Goal: Task Accomplishment & Management: Manage account settings

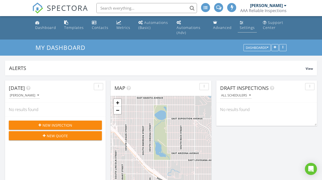
click at [249, 30] on link "Settings" at bounding box center [246, 25] width 19 height 14
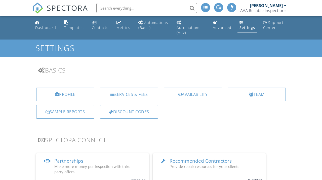
click at [128, 94] on div "Services & Fees" at bounding box center [129, 94] width 58 height 14
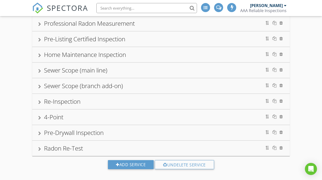
scroll to position [98, 0]
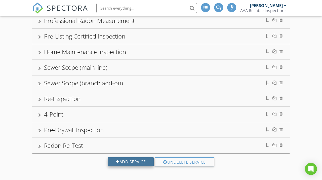
click at [133, 160] on div "Add Service" at bounding box center [131, 161] width 46 height 9
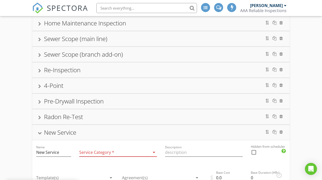
scroll to position [150, 0]
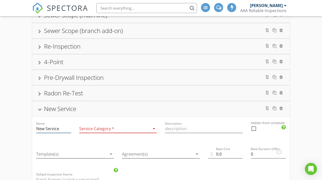
click at [59, 126] on input "New Service" at bounding box center [53, 128] width 35 height 8
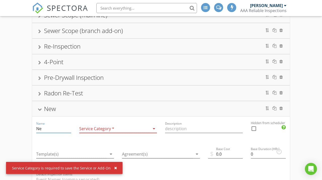
type input "N"
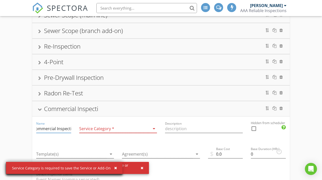
scroll to position [0, 8]
type input "Commercial Inspection"
click at [100, 125] on div at bounding box center [114, 128] width 71 height 8
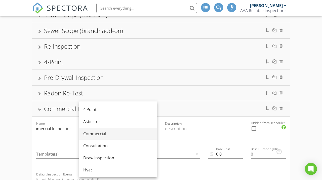
click at [117, 134] on div "Commercial" at bounding box center [118, 133] width 70 height 6
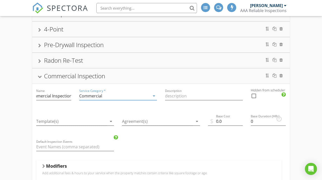
scroll to position [203, 0]
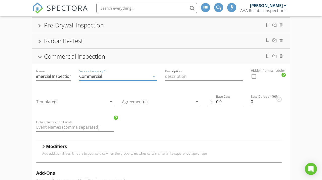
click at [106, 100] on div at bounding box center [71, 101] width 71 height 8
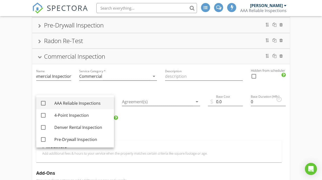
click at [92, 104] on div "AAA Reliable Inspections" at bounding box center [82, 103] width 56 height 6
checkbox input "true"
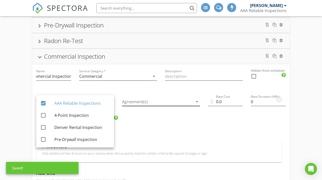
click at [159, 101] on div at bounding box center [157, 101] width 71 height 8
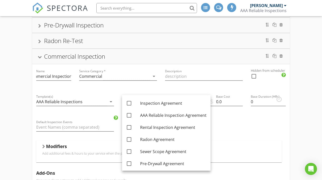
click at [17, 103] on div "Rental Inspection Home Inspection, Radon Measurement, Sewer Scope (main line) P…" at bounding box center [161, 79] width 322 height 450
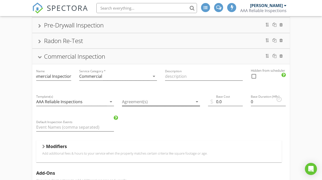
click at [157, 100] on div at bounding box center [157, 101] width 71 height 8
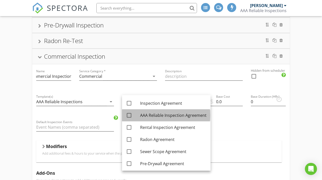
click at [164, 115] on div "AAA Reliable Inspection Agreement" at bounding box center [173, 115] width 66 height 6
checkbox input "true"
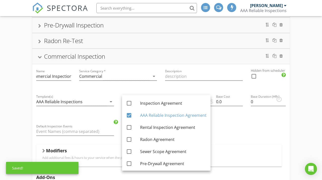
click at [5, 119] on div "Rental Inspection Home Inspection, Radon Measurement, Sewer Scope (main line) P…" at bounding box center [161, 81] width 322 height 455
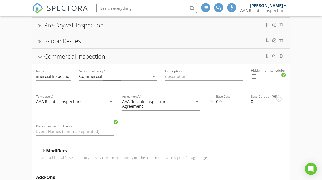
click at [217, 100] on input "0.0" at bounding box center [225, 101] width 35 height 8
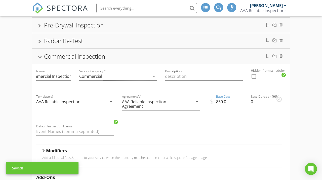
type input "850.0"
click at [262, 100] on input "0" at bounding box center [267, 101] width 35 height 8
type input "3.5"
click at [172, 121] on div "Name Commercial Inspection Service Category * Commercial arrow_drop_down Descri…" at bounding box center [160, 171] width 257 height 215
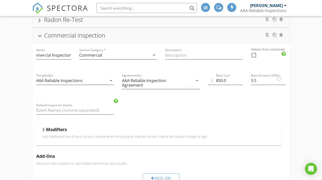
scroll to position [255, 0]
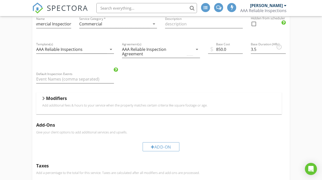
click at [128, 100] on div "Modifiers" at bounding box center [158, 99] width 233 height 8
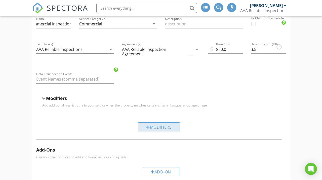
click at [155, 123] on div "Modifiers" at bounding box center [159, 126] width 42 height 9
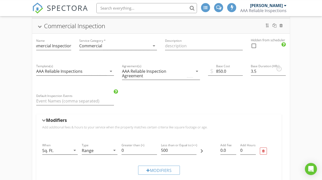
scroll to position [219, 0]
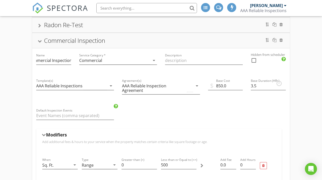
click at [13, 93] on div "Rental Inspection Home Inspection, Radon Measurement, Sewer Scope (main line) P…" at bounding box center [161, 88] width 322 height 501
click at [129, 33] on div "Commercial Inspection" at bounding box center [160, 40] width 257 height 15
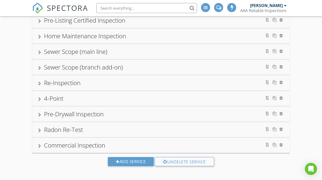
scroll to position [114, 0]
click at [136, 157] on div "Add Service" at bounding box center [131, 161] width 46 height 9
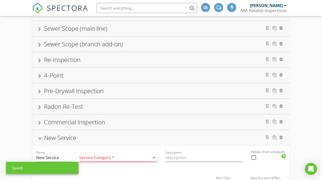
scroll to position [166, 0]
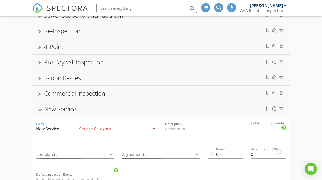
drag, startPoint x: 65, startPoint y: 126, endPoint x: 32, endPoint y: 127, distance: 33.2
click at [36, 127] on input "New Service" at bounding box center [53, 129] width 35 height 8
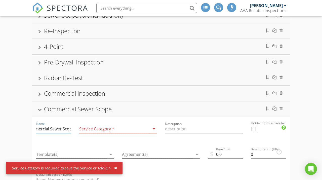
scroll to position [0, 12]
type input "Commercial Sewer Scope"
click at [97, 127] on div at bounding box center [114, 129] width 71 height 8
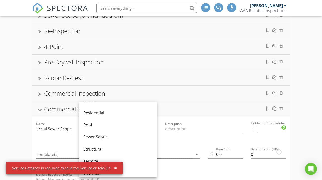
scroll to position [265, 0]
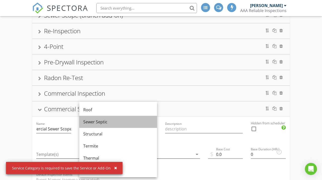
click at [116, 123] on div "Sewer Septic" at bounding box center [118, 122] width 70 height 6
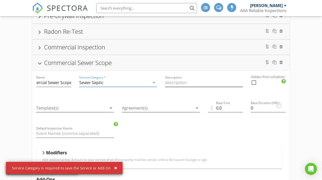
scroll to position [218, 0]
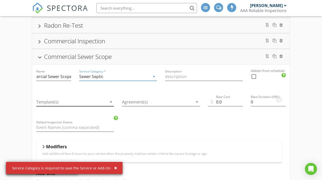
click at [96, 98] on div at bounding box center [71, 102] width 71 height 8
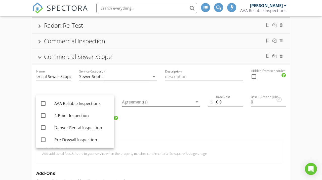
click at [140, 98] on div at bounding box center [157, 102] width 71 height 8
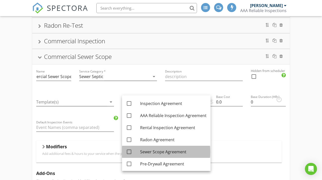
click at [168, 149] on div "Sewer Scope Agreement" at bounding box center [173, 151] width 66 height 6
checkbox input "true"
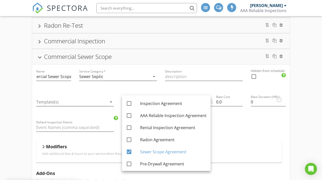
click at [220, 104] on div "Base Cost 0.0" at bounding box center [225, 104] width 35 height 13
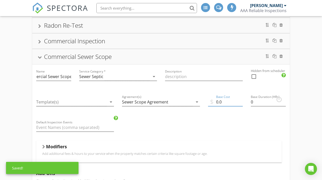
drag, startPoint x: 217, startPoint y: 100, endPoint x: 214, endPoint y: 100, distance: 3.0
click at [214, 100] on input "0.0" at bounding box center [225, 102] width 35 height 8
type input "250.0"
click at [147, 52] on div "Commercial Sewer Scope" at bounding box center [160, 56] width 245 height 9
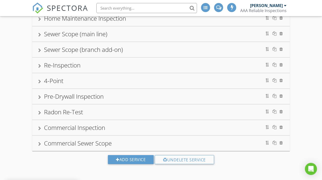
scroll to position [129, 0]
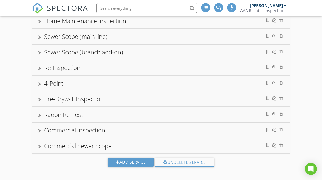
click at [156, 127] on div "Commercial Inspection" at bounding box center [160, 129] width 245 height 9
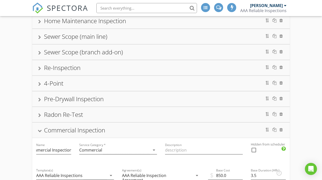
scroll to position [0, 8]
click at [19, 108] on div "Rental Inspection Home Inspection, Radon Measurement, Sewer Scope (main line) P…" at bounding box center [161, 162] width 322 height 470
click at [124, 125] on div "Commercial Inspection" at bounding box center [160, 129] width 245 height 9
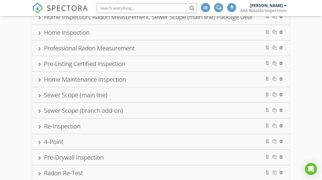
scroll to position [0, 0]
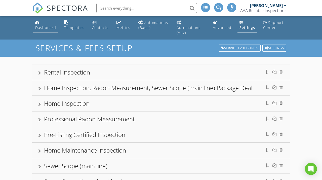
click at [48, 26] on div "Dashboard" at bounding box center [45, 27] width 21 height 5
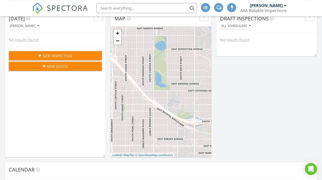
scroll to position [78, 0]
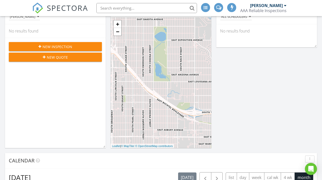
click at [88, 45] on div "New Inspection" at bounding box center [55, 46] width 85 height 5
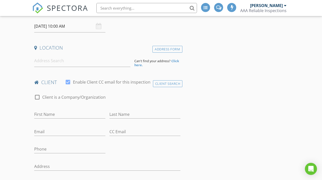
scroll to position [104, 0]
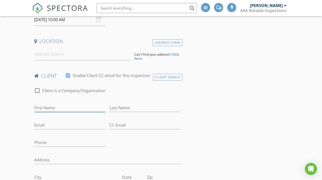
click at [67, 107] on input "First Name" at bounding box center [69, 107] width 71 height 8
type input "S"
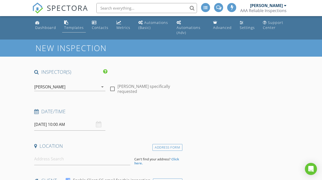
click at [67, 27] on div "Templates" at bounding box center [74, 27] width 20 height 5
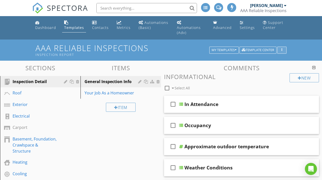
click at [284, 48] on button "button" at bounding box center [281, 49] width 9 height 7
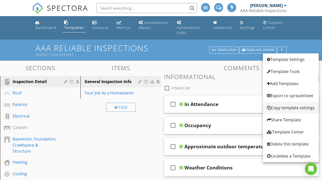
click at [286, 109] on div "Copy template settings" at bounding box center [291, 107] width 48 height 6
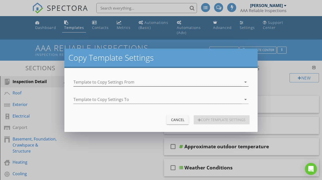
click at [125, 82] on div at bounding box center [157, 82] width 168 height 8
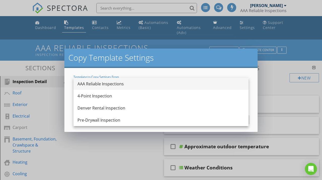
click at [124, 83] on div "AAA Reliable Inspections" at bounding box center [160, 84] width 167 height 6
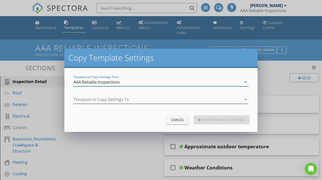
click at [116, 99] on div at bounding box center [157, 99] width 168 height 8
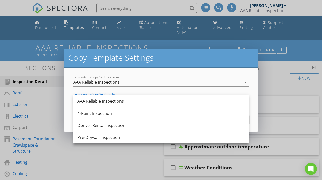
click at [63, 114] on div "Copy Template Settings Template to Copy Settings From AAA Reliable Inspections …" at bounding box center [161, 90] width 322 height 180
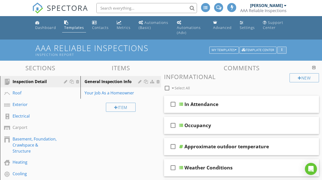
click at [281, 49] on div "button" at bounding box center [281, 50] width 5 height 4
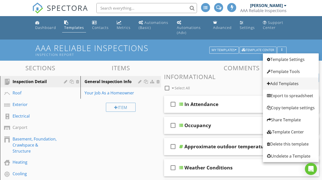
click at [288, 85] on div "Add Templates" at bounding box center [291, 83] width 48 height 6
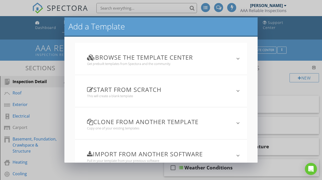
click at [238, 57] on icon "keyboard_arrow_down" at bounding box center [238, 59] width 6 height 6
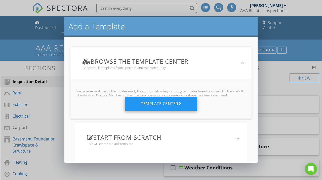
click at [149, 101] on div "Template Center" at bounding box center [161, 104] width 72 height 14
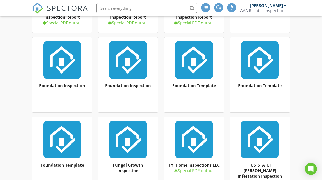
scroll to position [2847, 0]
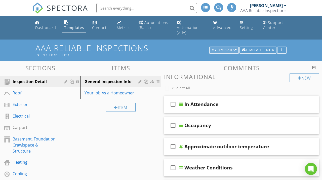
click at [221, 51] on div "My Templates" at bounding box center [223, 50] width 25 height 4
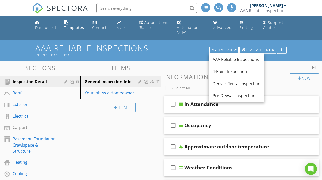
click at [169, 65] on h3 "Comments" at bounding box center [241, 67] width 155 height 7
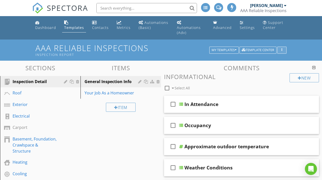
click at [284, 51] on button "button" at bounding box center [281, 49] width 9 height 7
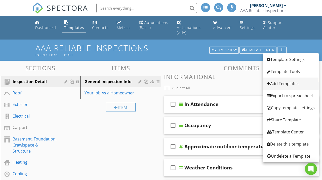
click at [291, 84] on div "Add Templates" at bounding box center [291, 83] width 48 height 6
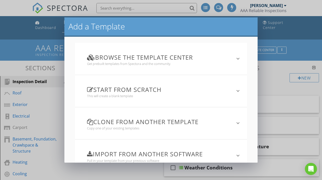
click at [192, 118] on h3 "Clone from another template" at bounding box center [158, 121] width 142 height 7
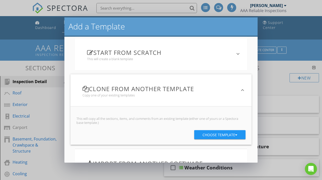
scroll to position [93, 0]
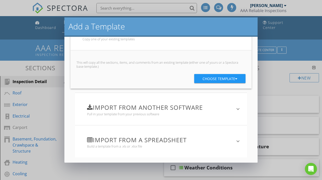
click at [220, 79] on div "Choose template" at bounding box center [219, 78] width 35 height 9
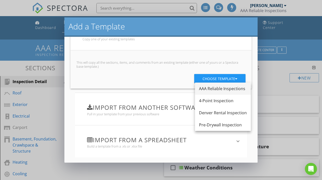
click at [222, 89] on div "AAA Reliable Inspections" at bounding box center [223, 88] width 48 height 6
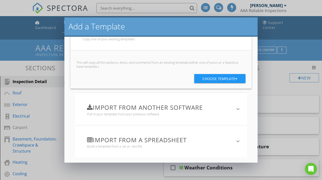
scroll to position [0, 0]
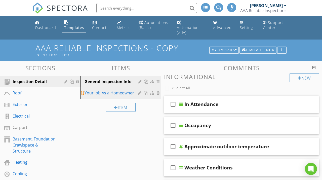
click at [158, 92] on div at bounding box center [158, 93] width 5 height 4
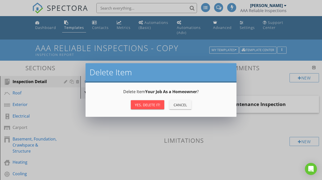
click at [153, 105] on div "Yes, Delete it!" at bounding box center [147, 104] width 25 height 5
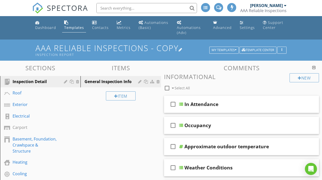
click at [159, 49] on h1 "AAA Reliable Inspections - Copy Inspection Report" at bounding box center [160, 49] width 251 height 13
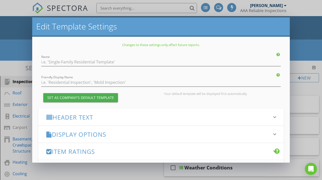
type input "AAA Reliable Inspections - Copy"
type input "Inspection Report"
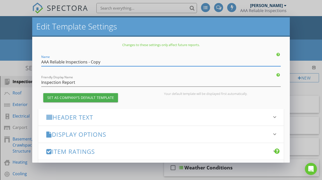
drag, startPoint x: 104, startPoint y: 60, endPoint x: 16, endPoint y: 60, distance: 87.9
click at [41, 60] on input "AAA Reliable Inspections - Copy" at bounding box center [160, 62] width 239 height 8
click at [112, 61] on input "AAA Reliable Inspections - Copy" at bounding box center [160, 62] width 239 height 8
drag, startPoint x: 94, startPoint y: 61, endPoint x: 113, endPoint y: 60, distance: 19.6
click at [113, 60] on input "AAA Reliable Inspections - Copy" at bounding box center [160, 62] width 239 height 8
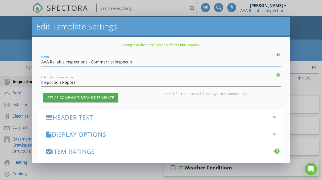
type input "AAA Reliable Inspections - Commercial Inspection"
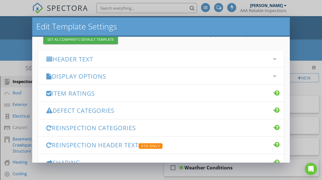
scroll to position [91, 0]
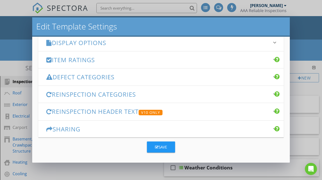
click at [165, 147] on div "Save" at bounding box center [161, 147] width 12 height 6
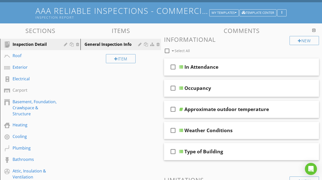
scroll to position [26, 0]
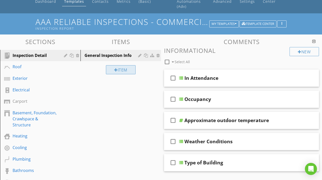
click at [127, 68] on div "Item" at bounding box center [121, 69] width 30 height 9
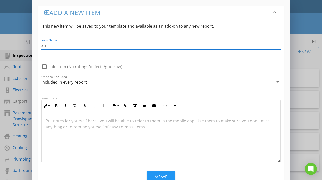
type input "S"
type input "Sanitary Conditions"
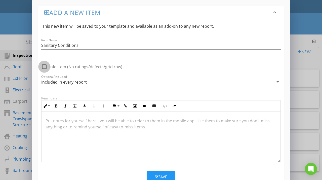
click at [44, 65] on div at bounding box center [44, 66] width 9 height 9
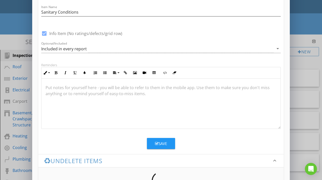
scroll to position [0, 0]
click at [45, 32] on div at bounding box center [44, 33] width 9 height 9
checkbox input "false"
click at [212, 47] on div "Included in every report" at bounding box center [157, 48] width 232 height 8
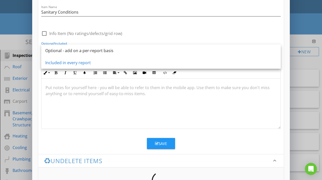
click at [212, 47] on div "Optional - add on a per-report basis" at bounding box center [160, 50] width 231 height 12
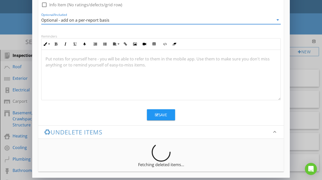
scroll to position [29, 0]
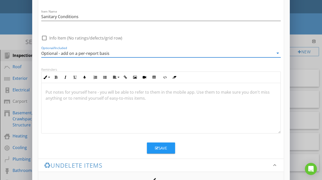
click at [198, 55] on div "Optional - add on a per-report basis" at bounding box center [157, 53] width 232 height 8
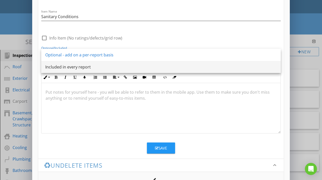
click at [99, 67] on div "Included in every report" at bounding box center [160, 67] width 231 height 6
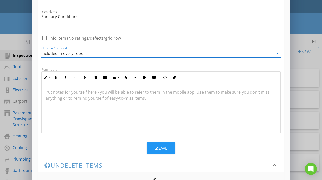
click at [169, 148] on button "Save" at bounding box center [161, 147] width 28 height 11
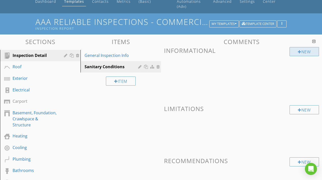
click at [299, 50] on div at bounding box center [299, 52] width 4 height 4
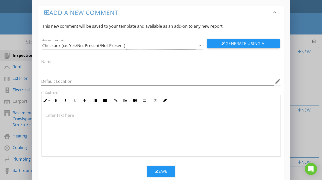
click at [197, 47] on icon "arrow_drop_down" at bounding box center [200, 45] width 6 height 6
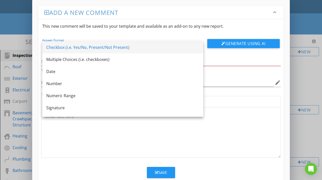
click at [151, 46] on div "Checkbox (i.e. Yes/No, Present/Not Present)" at bounding box center [122, 47] width 153 height 6
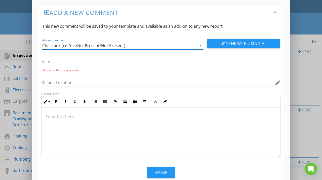
click at [91, 63] on input "text" at bounding box center [160, 62] width 239 height 8
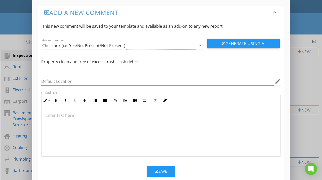
drag, startPoint x: 125, startPoint y: 64, endPoint x: 116, endPoint y: 64, distance: 9.3
click at [116, 64] on input "Property clean and free of excess trash slash debris" at bounding box center [160, 62] width 239 height 8
type input "Property clean and free of excess trash / debris"
click at [164, 169] on div "Save" at bounding box center [161, 171] width 12 height 6
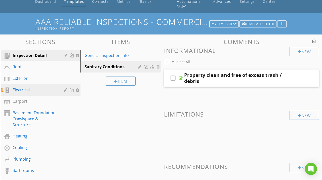
click at [38, 91] on div "Electrical" at bounding box center [35, 90] width 44 height 6
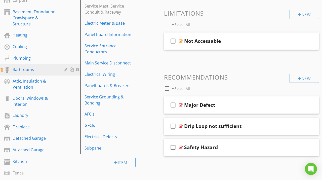
scroll to position [131, 0]
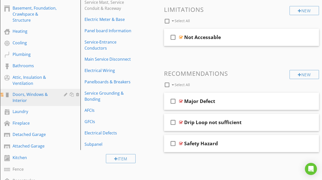
click at [46, 91] on div "Doors, Windows & Interior" at bounding box center [35, 97] width 44 height 12
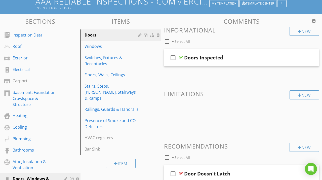
scroll to position [52, 0]
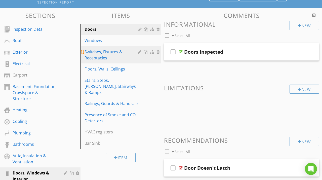
click at [115, 59] on div "Switches, Fixtures & Receptacles" at bounding box center [111, 55] width 55 height 12
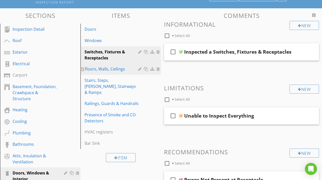
click at [125, 71] on div "Floors, Walls, Ceilings" at bounding box center [111, 69] width 55 height 6
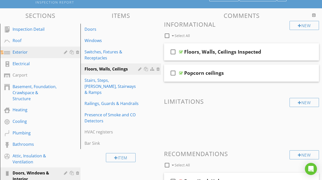
scroll to position [0, 0]
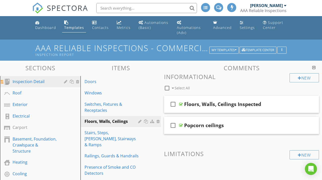
click at [48, 81] on div "Inspection Detail" at bounding box center [35, 81] width 44 height 6
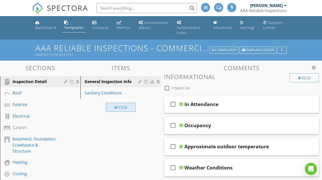
click at [123, 111] on div "Item" at bounding box center [121, 106] width 30 height 9
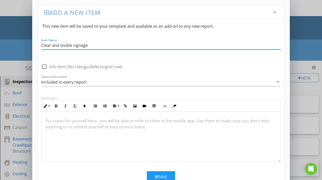
type input "Clear and visible signage"
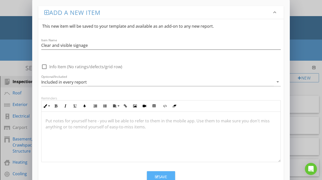
click at [168, 177] on button "Save" at bounding box center [161, 176] width 28 height 11
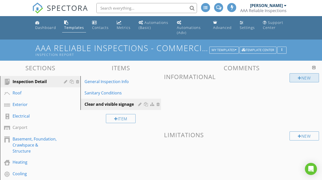
click at [311, 77] on div "New" at bounding box center [303, 77] width 29 height 9
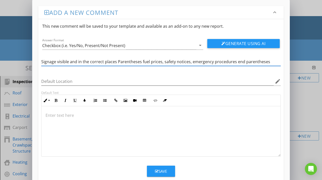
drag, startPoint x: 140, startPoint y: 63, endPoint x: 117, endPoint y: 63, distance: 23.4
click at [117, 63] on input "Signage visible and in the correct places Parentheses fuel prices, safety notic…" at bounding box center [160, 62] width 239 height 8
drag, startPoint x: 250, startPoint y: 62, endPoint x: 210, endPoint y: 61, distance: 40.2
click at [210, 61] on input "Signage visible and in the correct places (fuel prices, safety notices, emergen…" at bounding box center [160, 62] width 239 height 8
type input "Signage visible and in the correct places (fuel prices, safety notices, emergen…"
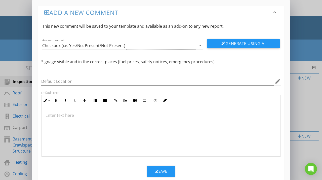
click at [169, 170] on button "Save" at bounding box center [161, 170] width 28 height 11
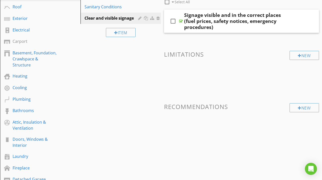
scroll to position [52, 0]
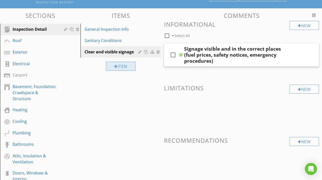
click at [124, 66] on div "Item" at bounding box center [121, 66] width 30 height 9
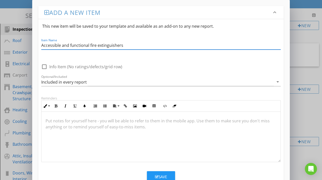
type input "Accessible and functional fire extinguishers"
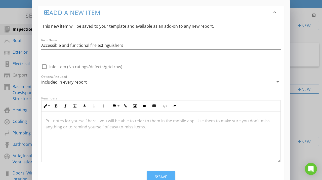
click at [169, 175] on button "Save" at bounding box center [161, 176] width 28 height 11
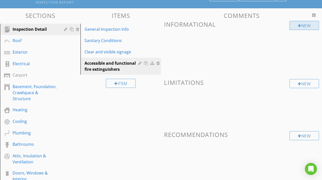
click at [304, 25] on div "New" at bounding box center [303, 25] width 29 height 9
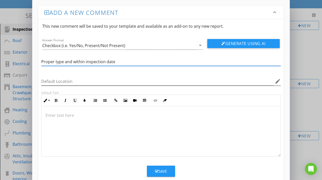
type input "Proper type and within inspection date"
click at [165, 82] on input "Default Location" at bounding box center [157, 81] width 232 height 8
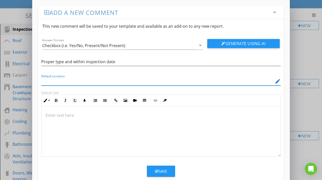
click at [165, 167] on button "Save" at bounding box center [161, 170] width 28 height 11
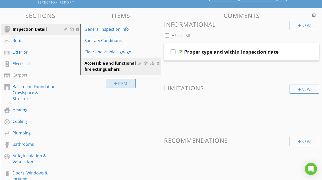
click at [119, 81] on div "Item" at bounding box center [121, 83] width 30 height 9
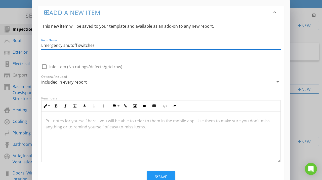
type input "Emergency shutoff switches"
click at [164, 174] on div "Save" at bounding box center [161, 177] width 12 height 6
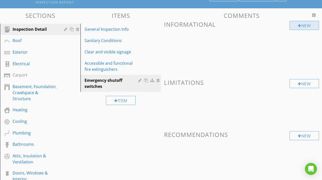
click at [301, 28] on div "New" at bounding box center [303, 25] width 29 height 9
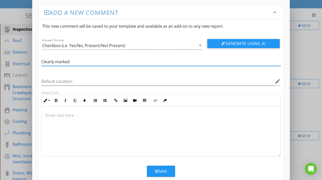
type input "Clearly marked"
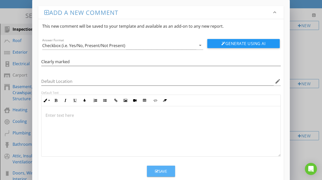
click at [156, 174] on button "Save" at bounding box center [161, 170] width 28 height 11
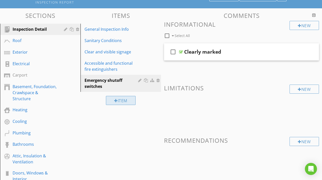
click at [117, 99] on div "Item" at bounding box center [121, 100] width 30 height 9
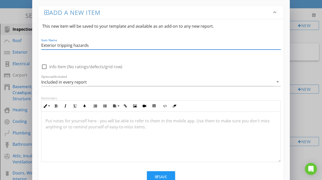
type input "Exterior tripping hazards"
click at [169, 172] on button "Save" at bounding box center [161, 176] width 28 height 11
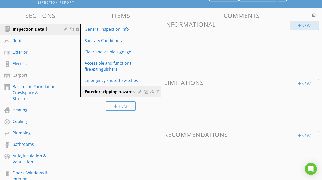
click at [313, 24] on div "New" at bounding box center [303, 25] width 29 height 9
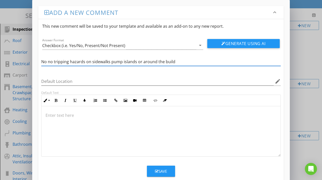
type input "No no tripping hazards on sidewalks pump islands or around the building"
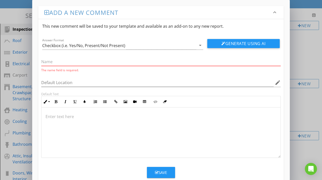
click at [111, 63] on input "text" at bounding box center [160, 62] width 239 height 8
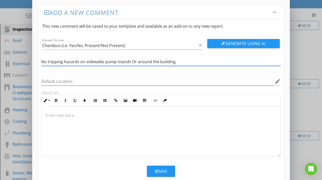
click at [238, 138] on div at bounding box center [160, 131] width 239 height 50
click at [205, 149] on div at bounding box center [160, 131] width 239 height 50
click at [103, 62] on input "No tripping hazards on sidewalks pump islands Or around the building" at bounding box center [160, 62] width 239 height 8
click at [130, 63] on input "No tripping hazards on sidewalks, pump islands Or around the building" at bounding box center [160, 62] width 239 height 8
type input "No tripping hazards on sidewalks, pump islands, or around the building"
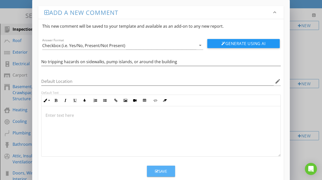
click at [161, 170] on div "Save" at bounding box center [161, 171] width 12 height 6
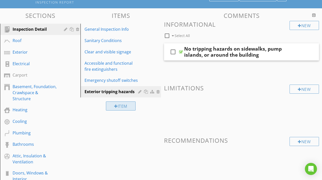
click at [115, 105] on div at bounding box center [116, 106] width 4 height 4
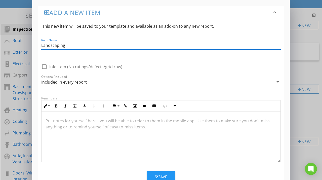
type input "Landscaping"
click at [165, 174] on div "Save" at bounding box center [161, 177] width 12 height 6
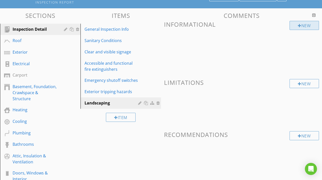
click at [297, 27] on div at bounding box center [299, 26] width 4 height 4
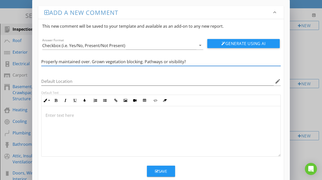
click at [81, 61] on input "Properly maintained over. Grown vegetation blocking. Pathways or visibility?" at bounding box center [160, 62] width 239 height 8
drag, startPoint x: 146, startPoint y: 63, endPoint x: 149, endPoint y: 64, distance: 3.3
click at [149, 64] on input "Properly maintained (No overgrown vegetation blocking. Pathways or visibility?" at bounding box center [160, 62] width 239 height 8
click at [203, 65] on input "Properly maintained (No overgrown vegetation blocking pathways or visibility?" at bounding box center [160, 62] width 239 height 8
type input "Properly maintained (No overgrown vegetation blocking pathways or visibility"
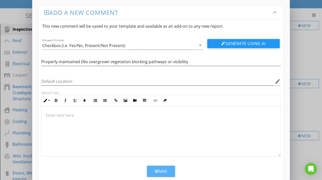
click at [156, 168] on div "Save" at bounding box center [161, 171] width 12 height 6
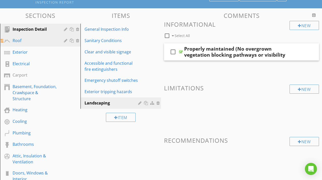
click at [38, 39] on div "Roof" at bounding box center [35, 40] width 44 height 6
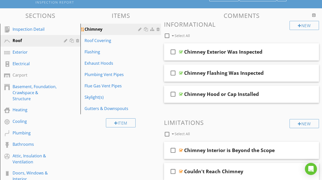
click at [159, 30] on div at bounding box center [158, 29] width 5 height 4
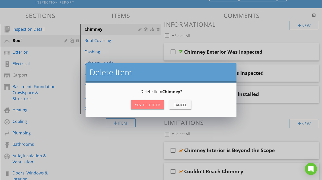
click at [147, 107] on div "Yes, Delete it!" at bounding box center [147, 104] width 25 height 5
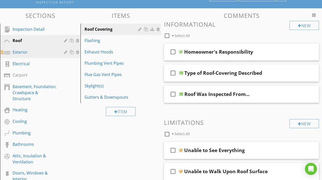
click at [34, 54] on div "Exterior" at bounding box center [35, 52] width 44 height 6
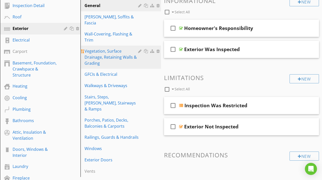
scroll to position [104, 0]
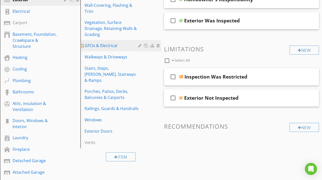
click at [130, 42] on div "GFCIs & Electrical" at bounding box center [111, 45] width 55 height 6
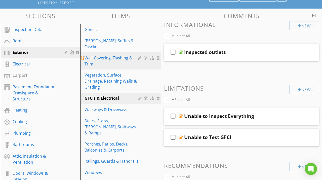
scroll to position [52, 0]
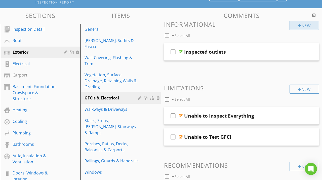
click at [304, 27] on div "New" at bounding box center [303, 25] width 29 height 9
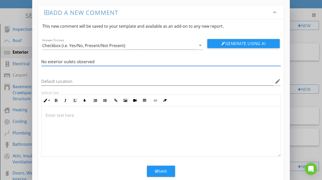
type input "No exterior oulets observed"
click at [162, 174] on button "Save" at bounding box center [161, 170] width 28 height 11
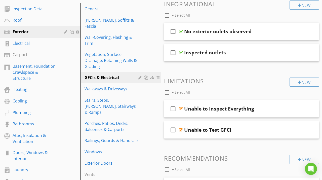
scroll to position [26, 0]
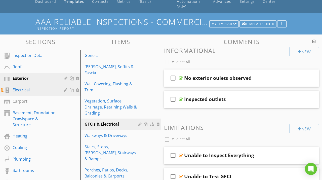
click at [28, 90] on div "Electrical" at bounding box center [35, 90] width 44 height 6
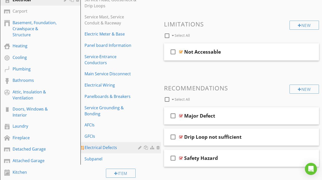
scroll to position [131, 0]
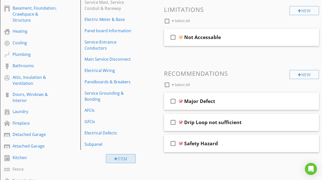
click at [123, 154] on div "Item" at bounding box center [121, 158] width 30 height 9
click at [297, 66] on div "Add a new item keyboard_arrow_down This new item will be saved to your template…" at bounding box center [161, 106] width 322 height 212
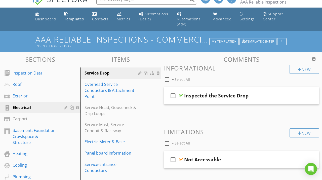
scroll to position [0, 0]
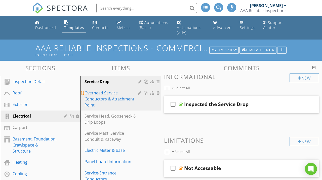
click at [117, 99] on div "Overhead Service Conductors & Attachment Point" at bounding box center [111, 99] width 55 height 18
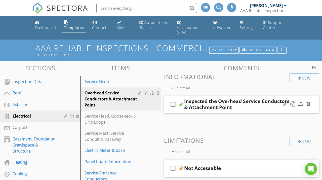
click at [283, 103] on div at bounding box center [285, 103] width 4 height 5
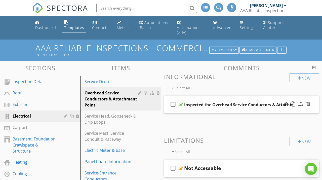
scroll to position [0, 20]
click at [138, 93] on div at bounding box center [140, 93] width 5 height 4
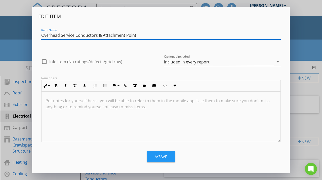
drag, startPoint x: 139, startPoint y: 35, endPoint x: 35, endPoint y: 42, distance: 104.7
click at [41, 39] on input "Overhead Service Conductors & Attachment Point" at bounding box center [160, 35] width 239 height 8
click at [304, 32] on div "Edit Item Item Name Overhead Service Conductors & Attachment Point check_box_ou…" at bounding box center [161, 90] width 322 height 180
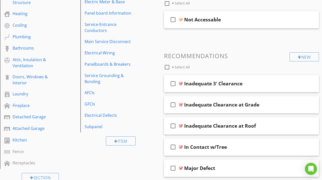
scroll to position [183, 0]
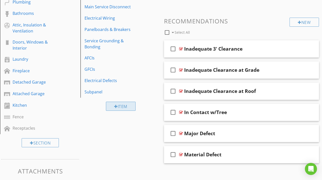
click at [131, 101] on div "Item" at bounding box center [121, 105] width 30 height 9
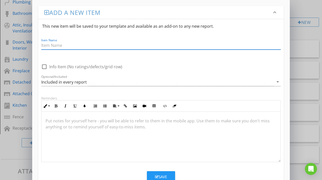
paste input "Overhead Service Conductors & Attachment Point"
drag, startPoint x: 60, startPoint y: 45, endPoint x: 26, endPoint y: 47, distance: 33.7
click at [41, 47] on input "Overhead Service Conductors & Attachment Point" at bounding box center [160, 45] width 239 height 8
type input "Underground Service Conductors & Attachment Point"
click at [166, 175] on div "Save" at bounding box center [161, 177] width 12 height 6
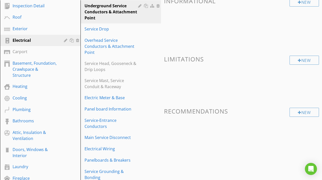
scroll to position [66, 0]
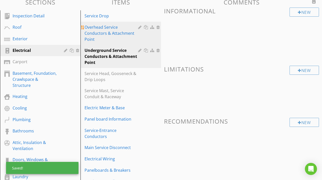
click at [118, 34] on div "Overhead Service Conductors & Attachment Point" at bounding box center [111, 33] width 55 height 18
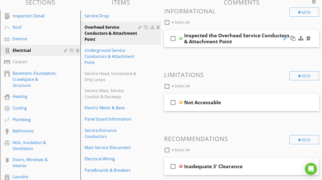
click at [285, 40] on div at bounding box center [285, 38] width 4 height 5
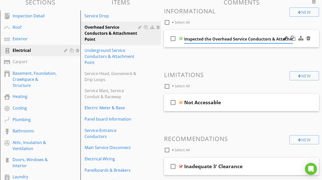
scroll to position [0, 20]
click at [198, 40] on input "Inspected the Overhead Service Conductors & Attachment Point" at bounding box center [238, 39] width 109 height 8
click at [197, 40] on input "Inspected the Overhead Service Conductors & Attachment Point" at bounding box center [238, 39] width 109 height 8
click at [254, 41] on input "Inspected the Overhead Service Conductors & Attachment Point" at bounding box center [238, 39] width 109 height 8
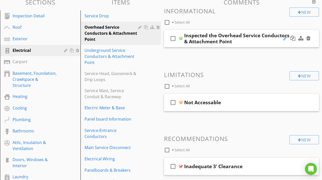
click at [284, 39] on div at bounding box center [285, 38] width 4 height 5
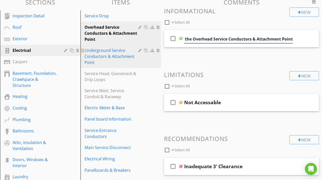
click at [121, 56] on div "Underground Service Conductors & Attachment Point" at bounding box center [111, 56] width 55 height 18
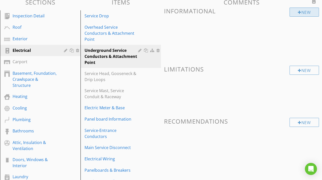
click at [299, 12] on div at bounding box center [299, 12] width 4 height 4
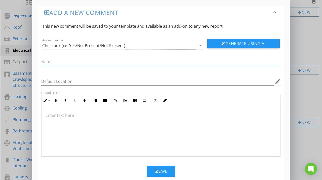
click at [89, 63] on input "text" at bounding box center [160, 62] width 239 height 8
paste input "Inspected the Overhead Service Conductors & Attachment Point"
drag, startPoint x: 85, startPoint y: 61, endPoint x: 68, endPoint y: 61, distance: 17.6
click at [68, 61] on input "Inspected the Overhead Service Conductors & Attachment Point" at bounding box center [160, 62] width 239 height 8
type input "Inspected the Underground Service Conductors & Attachment Point"
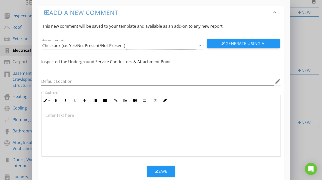
click at [170, 170] on button "Save" at bounding box center [161, 170] width 28 height 11
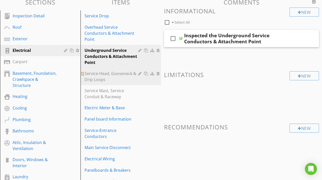
click at [159, 74] on div at bounding box center [158, 73] width 5 height 4
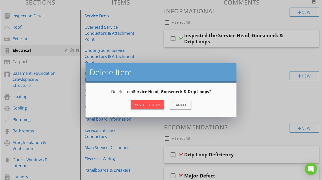
click at [150, 105] on div "Yes, Delete it!" at bounding box center [147, 104] width 25 height 5
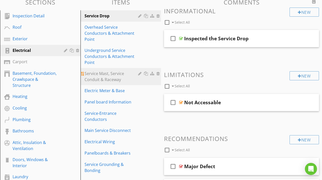
click at [159, 73] on div at bounding box center [158, 73] width 5 height 4
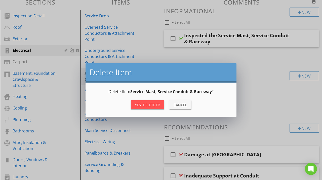
click at [152, 103] on div "Yes, Delete it!" at bounding box center [147, 104] width 25 height 5
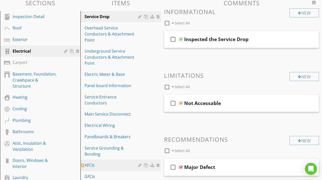
scroll to position [39, 0]
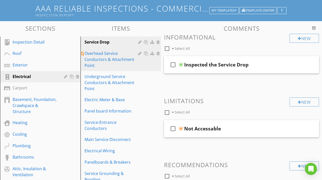
click at [118, 61] on div "Overhead Service Conductors & Attachment Point" at bounding box center [111, 59] width 55 height 18
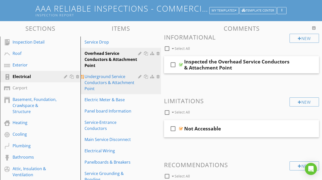
click at [114, 82] on div "Underground Service Conductors & Attachment Point" at bounding box center [111, 82] width 55 height 18
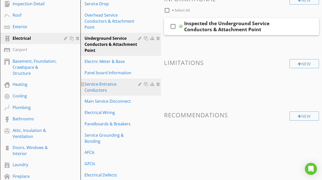
scroll to position [92, 0]
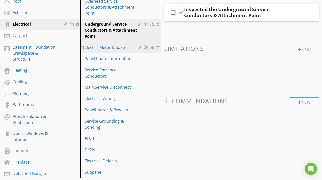
click at [120, 49] on div "Electric Meter & Base" at bounding box center [111, 47] width 55 height 6
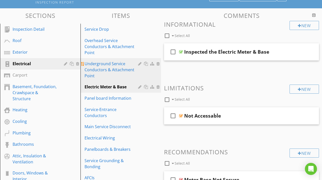
scroll to position [66, 0]
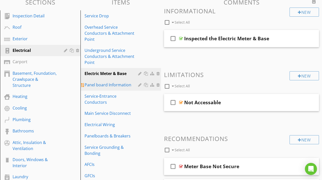
click at [110, 84] on div "Panel board Information" at bounding box center [111, 85] width 55 height 6
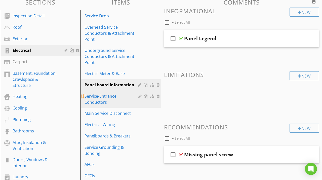
click at [123, 98] on div "Service-Entrance Conductors" at bounding box center [111, 99] width 55 height 12
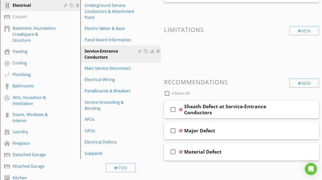
scroll to position [39, 0]
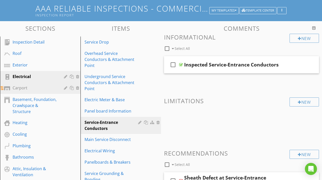
click at [45, 90] on div "Carport" at bounding box center [35, 88] width 44 height 6
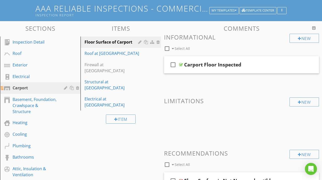
click at [66, 87] on div at bounding box center [66, 88] width 5 height 4
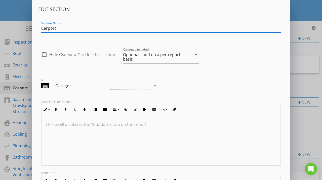
click at [171, 57] on div "Optional - add on a per-report basis" at bounding box center [154, 56] width 62 height 9
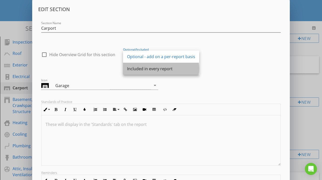
click at [165, 70] on div "Included in every report" at bounding box center [161, 69] width 68 height 6
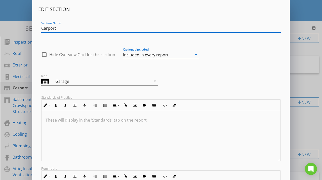
click at [77, 28] on input "Carport" at bounding box center [160, 28] width 239 height 8
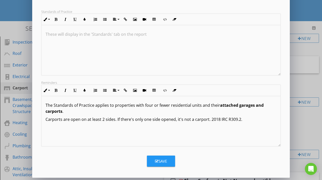
type input "Carport / Storage facility"
click at [160, 158] on div "Save" at bounding box center [161, 161] width 12 height 6
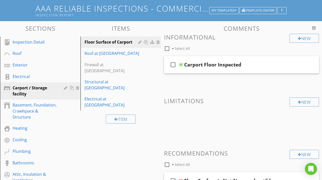
scroll to position [29, 0]
click at [301, 41] on div "New" at bounding box center [303, 38] width 29 height 9
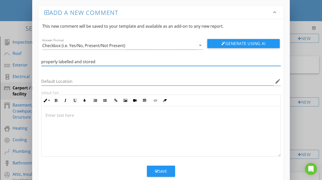
drag, startPoint x: 74, startPoint y: 61, endPoint x: 125, endPoint y: 60, distance: 50.3
click at [125, 60] on input "properly labelled and stored" at bounding box center [160, 62] width 239 height 8
click at [41, 63] on input "properly labelled" at bounding box center [160, 62] width 239 height 8
click at [119, 60] on input "Items sored properly and labelled" at bounding box center [160, 62] width 239 height 8
type input "Items sored properly and labelled properly"
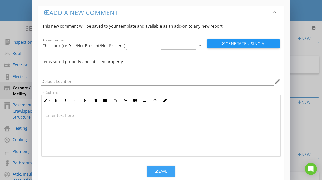
click at [160, 169] on div "Save" at bounding box center [161, 171] width 12 height 6
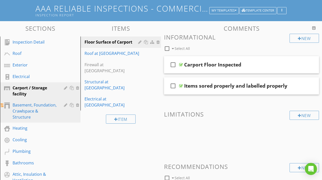
click at [52, 106] on div "Basement, Foundation, Crawlspace & Structure" at bounding box center [35, 111] width 44 height 18
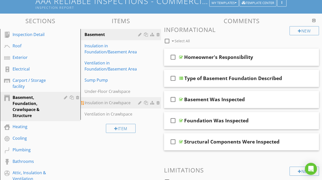
scroll to position [39, 0]
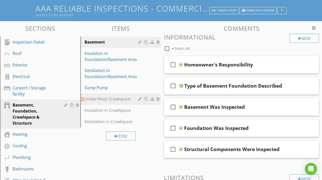
click at [122, 98] on div "Under-Floor Crawlspace" at bounding box center [111, 99] width 55 height 6
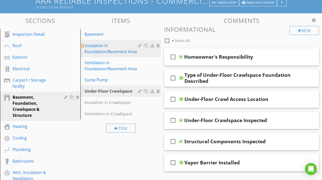
scroll to position [52, 0]
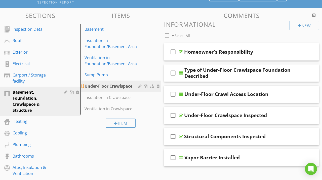
click at [140, 86] on div at bounding box center [140, 86] width 5 height 4
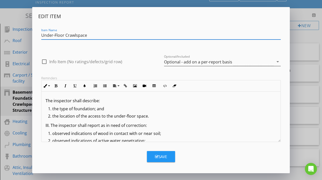
click at [207, 60] on div "Optional - add on a per-report basis" at bounding box center [198, 62] width 68 height 5
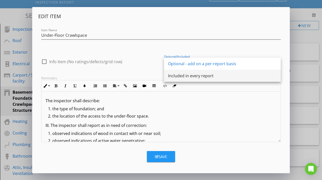
click at [194, 76] on div "Included in every report" at bounding box center [222, 76] width 109 height 6
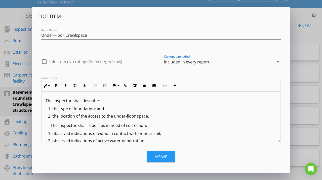
click at [165, 156] on div "Save" at bounding box center [161, 156] width 12 height 6
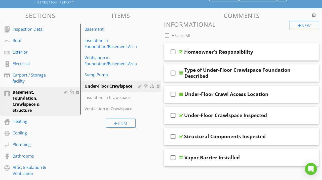
click at [88, 129] on div "Item" at bounding box center [120, 122] width 80 height 17
click at [35, 123] on div "Heating" at bounding box center [35, 121] width 44 height 6
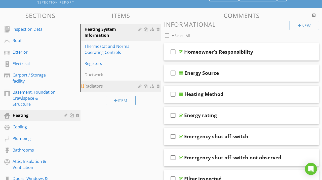
click at [116, 85] on div "Radiators" at bounding box center [111, 86] width 55 height 6
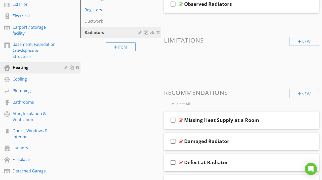
scroll to position [22, 0]
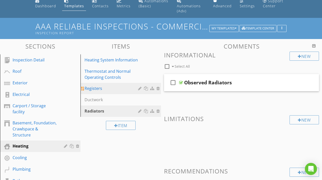
click at [121, 87] on div "Registers" at bounding box center [111, 88] width 55 height 6
click at [109, 110] on div "Radiators" at bounding box center [111, 111] width 55 height 6
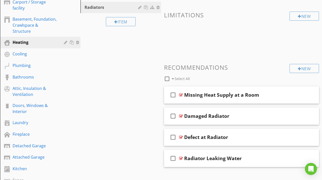
scroll to position [126, 0]
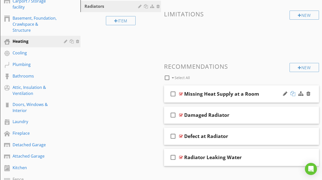
click at [294, 93] on div at bounding box center [292, 93] width 5 height 5
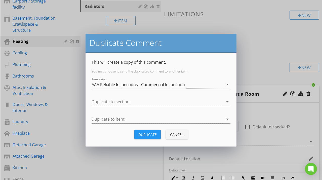
click at [176, 102] on div at bounding box center [157, 101] width 132 height 8
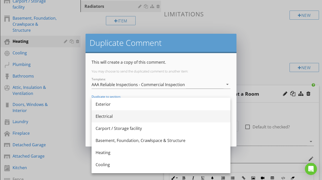
scroll to position [33, 0]
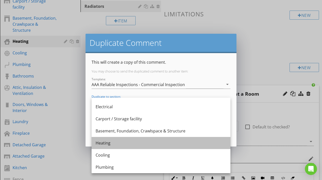
click at [130, 143] on div "Heating" at bounding box center [160, 143] width 131 height 6
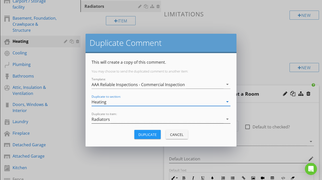
click at [137, 118] on div "Radiators" at bounding box center [157, 119] width 132 height 8
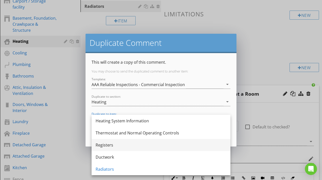
click at [119, 146] on div "Registers" at bounding box center [160, 145] width 131 height 6
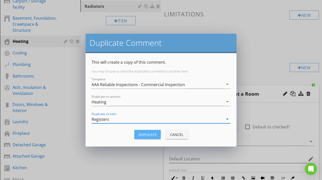
click at [150, 134] on div "Duplicate" at bounding box center [147, 134] width 18 height 5
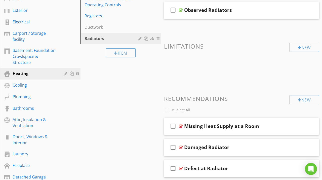
scroll to position [48, 0]
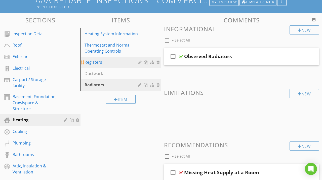
click at [104, 61] on div "Registers" at bounding box center [111, 62] width 55 height 6
click at [125, 85] on div "Radiators" at bounding box center [111, 85] width 55 height 6
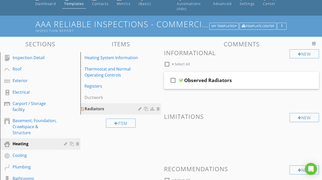
scroll to position [22, 0]
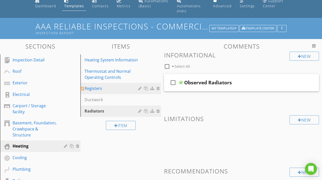
click at [109, 90] on div "Registers" at bounding box center [111, 88] width 55 height 6
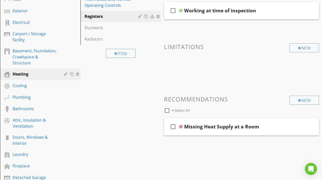
scroll to position [100, 0]
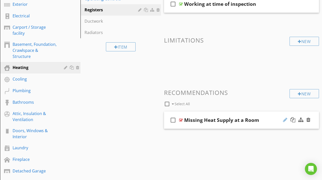
click at [283, 118] on div at bounding box center [285, 119] width 4 height 5
type input "Missing Heat Supply at a Register"
click at [253, 151] on div "Comments New Informational check_box_outline_blank Select All check_box_outline…" at bounding box center [241, 58] width 161 height 188
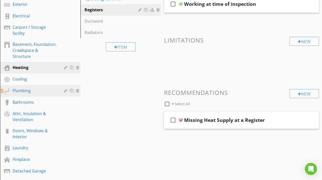
click at [35, 87] on div "Plumbing" at bounding box center [35, 90] width 44 height 6
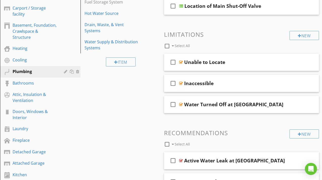
scroll to position [152, 0]
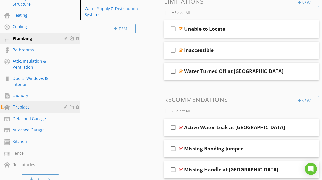
click at [78, 105] on div at bounding box center [78, 107] width 5 height 4
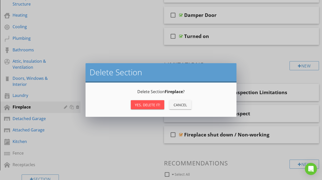
click at [157, 107] on button "Yes, Delete it!" at bounding box center [147, 104] width 33 height 9
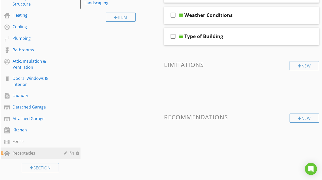
click at [48, 150] on div "Receptacles" at bounding box center [35, 153] width 44 height 6
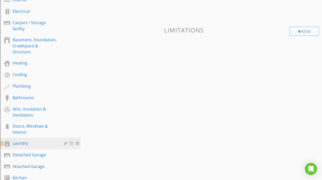
scroll to position [183, 0]
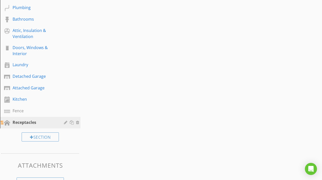
click at [75, 119] on div at bounding box center [72, 122] width 17 height 6
click at [79, 120] on div at bounding box center [78, 122] width 5 height 4
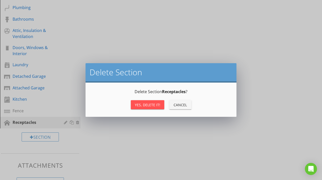
click at [143, 103] on div "Yes, Delete it!" at bounding box center [147, 104] width 25 height 5
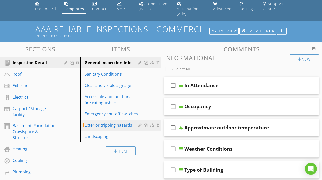
scroll to position [0, 0]
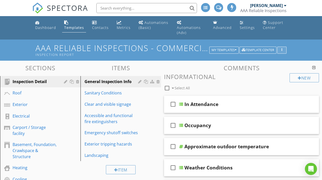
click at [280, 51] on div "button" at bounding box center [281, 50] width 5 height 4
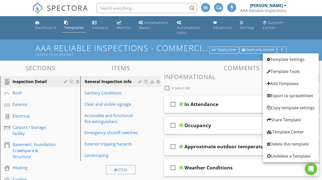
click at [206, 59] on div "AAA Reliable Inspections - Commercial Inspection Inspection Report My Templates…" at bounding box center [161, 49] width 322 height 21
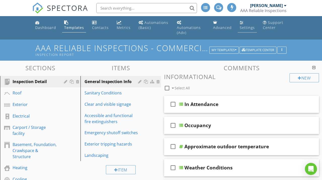
click at [249, 29] on div "Settings" at bounding box center [246, 27] width 15 height 5
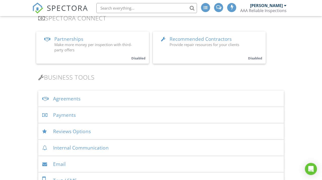
scroll to position [131, 0]
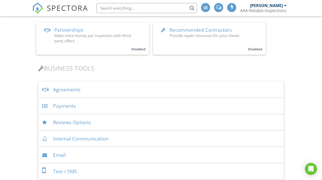
click at [125, 89] on div "Agreements" at bounding box center [160, 89] width 245 height 16
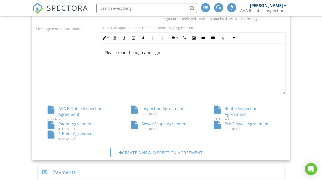
scroll to position [261, 0]
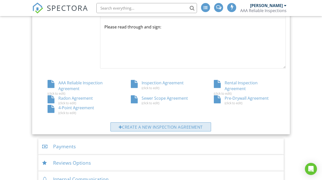
click at [135, 126] on div "Create a new inspection agreement" at bounding box center [160, 126] width 100 height 9
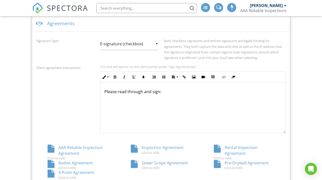
scroll to position [197, 0]
click at [92, 150] on div "AAA Reliable Inspection Agreement (click to edit)" at bounding box center [77, 151] width 83 height 15
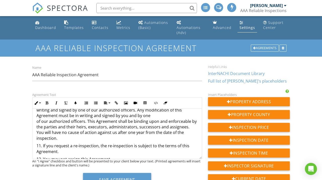
scroll to position [711, 0]
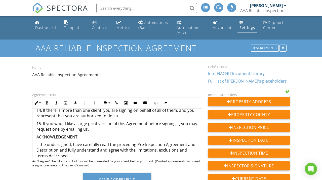
click at [99, 121] on p "15. If you would like a large print version of this Agreement before signing it…" at bounding box center [116, 126] width 161 height 11
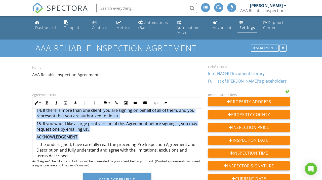
copy div "LOR-IPSUMDOLOR SITAMETCO ADI Elitsedd Eiusmodtemp, INC 893 U. Labor Et. D.M. Al…"
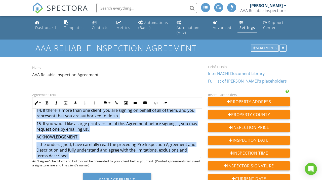
click at [271, 48] on div "Agreements" at bounding box center [264, 47] width 28 height 7
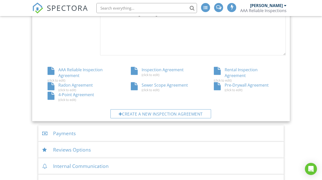
scroll to position [275, 0]
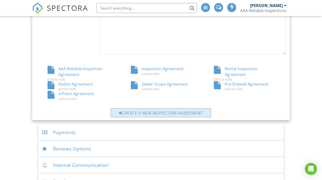
click at [171, 115] on div "Create a new inspection agreement" at bounding box center [160, 112] width 100 height 9
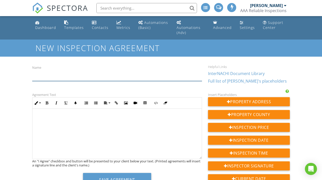
click at [87, 74] on input "Name" at bounding box center [117, 75] width 170 height 12
type input "Commercial Inspection Agreement"
click at [80, 116] on p at bounding box center [116, 118] width 161 height 6
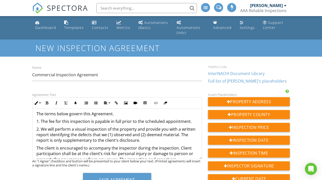
scroll to position [141, 0]
click at [142, 140] on p "2. We will perform a visual inspection of the property and provide you with a w…" at bounding box center [116, 134] width 161 height 17
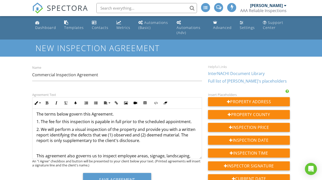
scroll to position [146, 0]
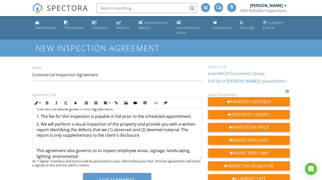
click at [64, 155] on p "This agreement also governs us to inspect employee areas, signage, landscaping,…" at bounding box center [116, 152] width 161 height 11
click at [95, 156] on p "This agreement also governs us to inspect employee areas, signage, landscaping,…" at bounding box center [116, 152] width 161 height 11
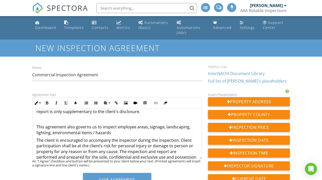
scroll to position [179, 0]
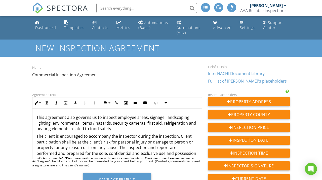
click at [115, 130] on p "This agreement also governs us to inspect employee areas, signage, landscaping,…" at bounding box center [116, 122] width 161 height 17
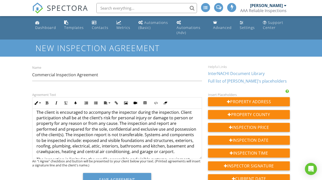
scroll to position [212, 0]
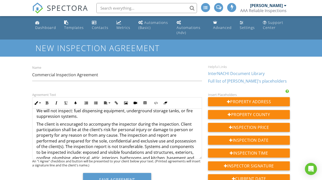
click at [36, 123] on p "The client is encouraged to accompany the inspector during the inspection. Clie…" at bounding box center [116, 143] width 161 height 45
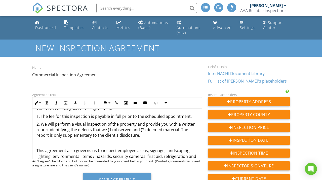
scroll to position [179, 0]
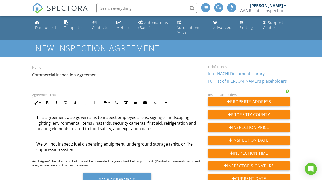
click at [90, 144] on p "*We will not inspect: fuel dispensing equipment, underground storage tanks, or …" at bounding box center [116, 146] width 161 height 11
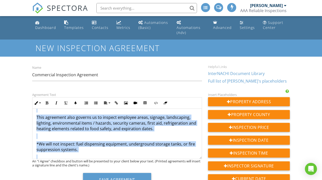
copy div "PRE-INSPECTION AGREEMENT AAA Reliable Inspections, LLC 945 S. Birch St. P.O. Bo…"
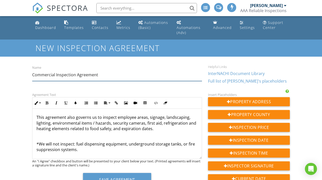
click at [178, 76] on input "Commercial Inspection Agreement" at bounding box center [117, 75] width 170 height 12
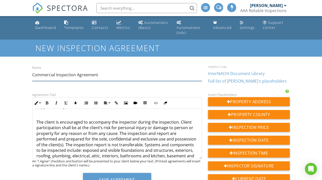
scroll to position [245, 0]
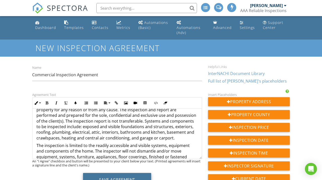
click at [91, 176] on button "Save Agreement" at bounding box center [117, 180] width 68 height 14
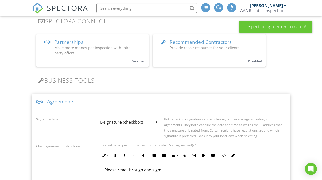
scroll to position [119, 0]
click at [117, 98] on div "Agreements" at bounding box center [160, 101] width 257 height 16
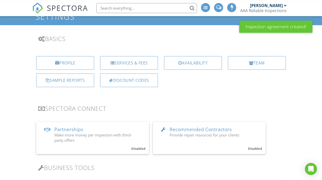
scroll to position [40, 0]
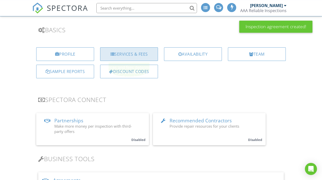
click at [130, 56] on div "Services & Fees" at bounding box center [129, 54] width 58 height 14
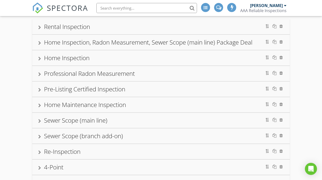
scroll to position [129, 0]
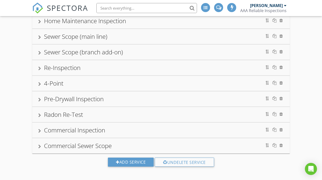
click at [133, 127] on div "Commercial Inspection" at bounding box center [160, 129] width 245 height 9
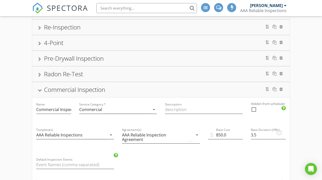
scroll to position [181, 0]
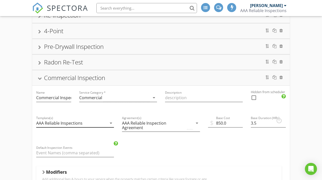
click at [93, 122] on div "AAA Reliable Inspections" at bounding box center [71, 123] width 71 height 8
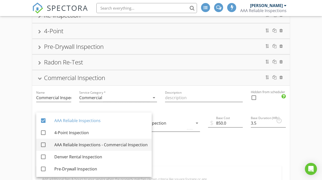
click at [118, 145] on div "AAA Reliable Inspections - Commercial Inspection" at bounding box center [100, 144] width 93 height 6
checkbox input "true"
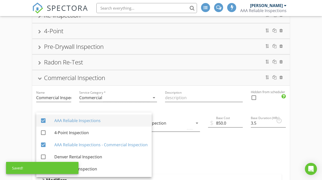
click at [72, 118] on div "AAA Reliable Inspections" at bounding box center [100, 120] width 93 height 6
checkbox input "false"
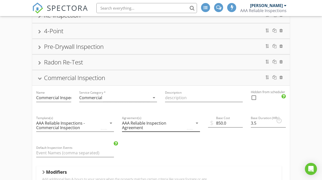
click at [160, 123] on div "AAA Reliable Inspection Agreement" at bounding box center [154, 125] width 64 height 9
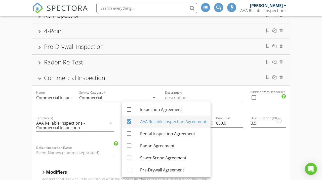
click at [159, 121] on div "AAA Reliable Inspection Agreement" at bounding box center [173, 121] width 66 height 6
checkbox input "false"
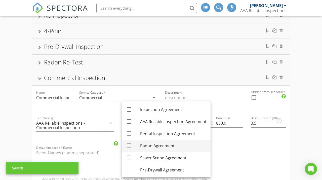
scroll to position [25, 0]
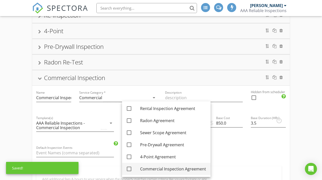
click at [170, 168] on div "Commercial Inspection Agreement" at bounding box center [173, 169] width 66 height 6
checkbox input "true"
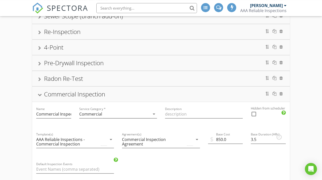
scroll to position [155, 0]
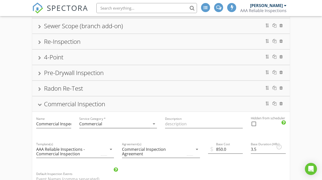
click at [148, 101] on div "Commercial Inspection" at bounding box center [160, 103] width 245 height 9
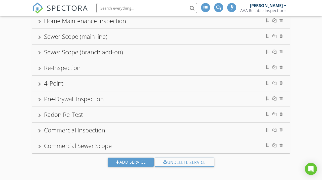
scroll to position [0, 0]
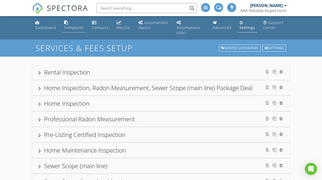
click at [71, 20] on link "Templates" at bounding box center [74, 25] width 24 height 14
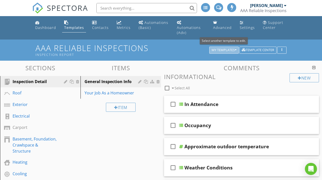
click at [231, 48] on div "My Templates" at bounding box center [223, 50] width 25 height 4
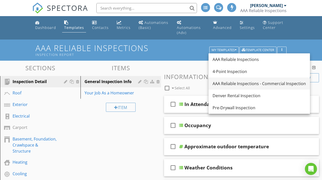
click at [248, 81] on div "AAA Reliable Inspections - Commercial Inspection" at bounding box center [258, 83] width 93 height 6
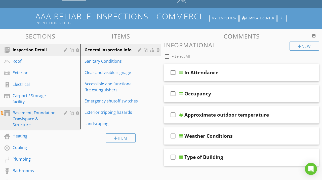
scroll to position [52, 0]
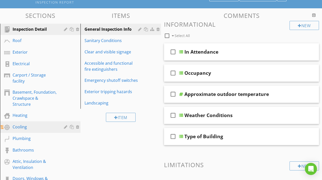
click at [39, 124] on div "Cooling" at bounding box center [35, 127] width 44 height 6
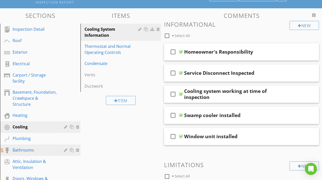
click at [38, 147] on div "Bathrooms" at bounding box center [35, 150] width 44 height 6
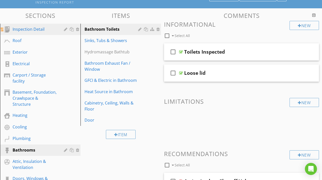
click at [57, 31] on div "Inspection Detail" at bounding box center [44, 29] width 63 height 7
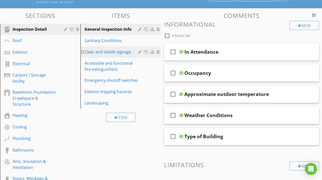
click at [128, 52] on div "Clear and visible signage" at bounding box center [111, 52] width 55 height 6
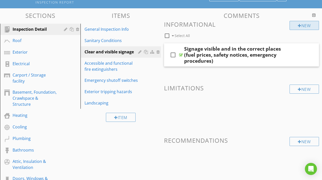
click at [302, 28] on div "New" at bounding box center [303, 25] width 29 height 9
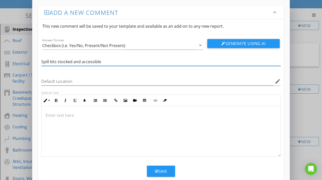
type input "Spill kits stocked and accessible"
click at [156, 170] on icon "button" at bounding box center [157, 171] width 4 height 4
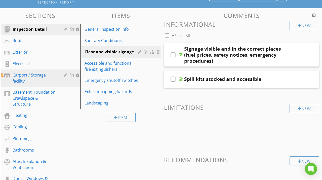
click at [52, 79] on div "Carport / Storage facility" at bounding box center [35, 78] width 44 height 12
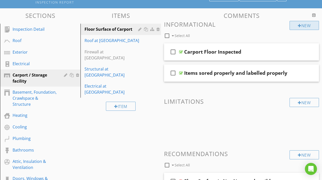
click at [305, 25] on div "New" at bounding box center [303, 25] width 29 height 9
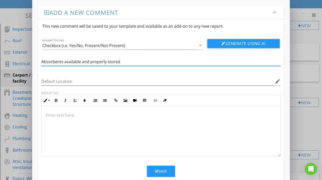
type input "Absorbents available and properly stored"
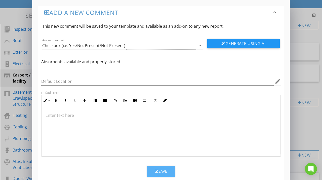
click at [166, 168] on div "Save" at bounding box center [161, 171] width 12 height 6
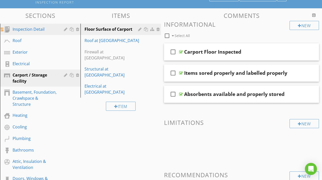
click at [39, 31] on div "Inspection Detail" at bounding box center [35, 29] width 44 height 6
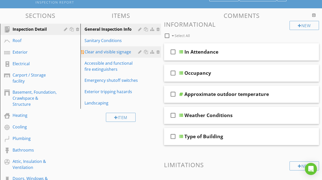
click at [109, 51] on div "Clear and visible signage" at bounding box center [111, 52] width 55 height 6
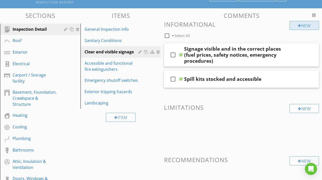
click at [310, 24] on div "New" at bounding box center [303, 25] width 29 height 9
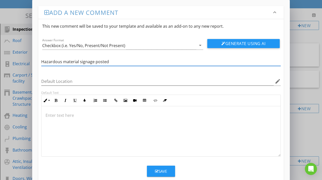
type input "Hazardous material signage posted"
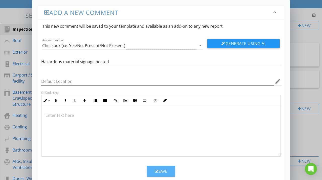
click at [166, 168] on div "Save" at bounding box center [161, 171] width 12 height 6
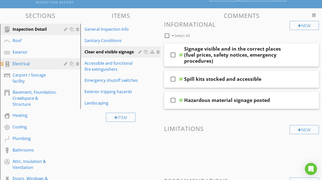
click at [44, 66] on div "Electrical" at bounding box center [35, 64] width 44 height 6
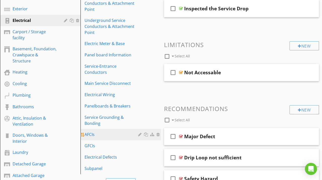
scroll to position [103, 0]
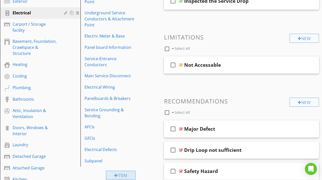
click at [120, 170] on div "Item" at bounding box center [121, 174] width 30 height 9
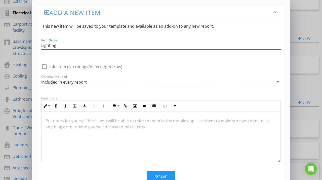
type input "Lighting"
click at [165, 172] on button "Save" at bounding box center [161, 176] width 28 height 11
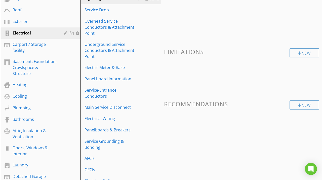
scroll to position [66, 0]
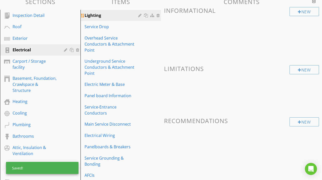
click at [139, 16] on div at bounding box center [140, 15] width 5 height 4
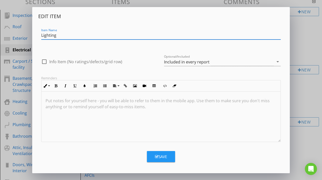
click at [159, 155] on div "Save" at bounding box center [161, 156] width 12 height 6
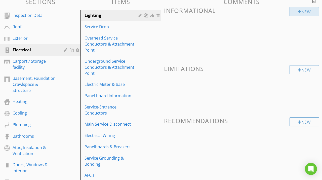
click at [297, 12] on div "New" at bounding box center [303, 11] width 29 height 9
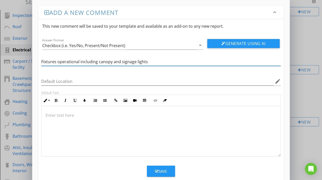
click at [80, 62] on input "Fixtures operational including canopy and signage lights" at bounding box center [160, 62] width 239 height 8
type input "Fixtures operational, including canopy and signage lights"
click at [157, 170] on icon "button" at bounding box center [157, 171] width 4 height 4
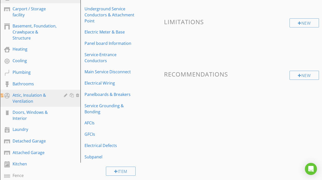
scroll to position [171, 0]
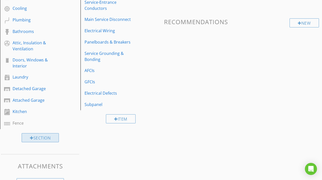
click at [43, 133] on div "Section" at bounding box center [40, 137] width 37 height 9
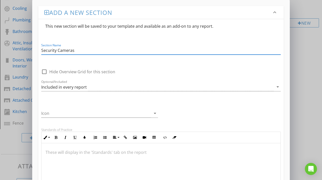
scroll to position [133, 0]
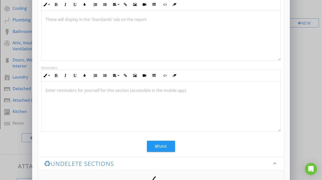
type input "Security Cameras"
click at [168, 144] on button "Save" at bounding box center [161, 145] width 28 height 11
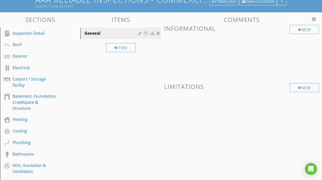
scroll to position [40, 0]
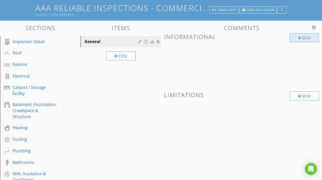
click at [301, 38] on div "New" at bounding box center [303, 37] width 29 height 9
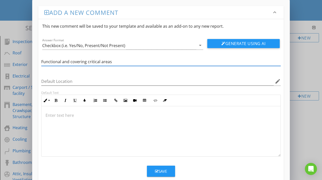
type input "Functional and covering critical areas"
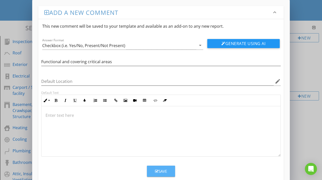
click at [161, 167] on button "Save" at bounding box center [161, 170] width 28 height 11
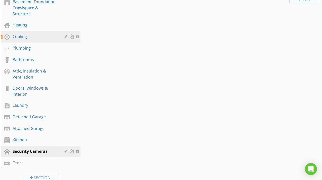
scroll to position [144, 0]
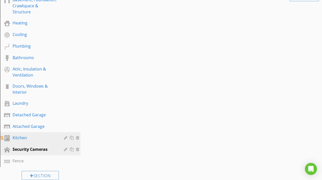
click at [36, 134] on div "Kitchen" at bounding box center [35, 137] width 44 height 6
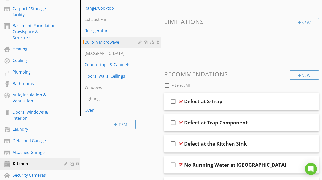
scroll to position [131, 0]
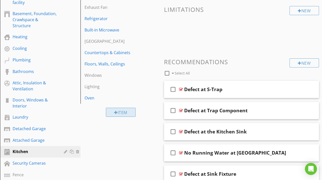
click at [124, 112] on div "Item" at bounding box center [121, 112] width 30 height 9
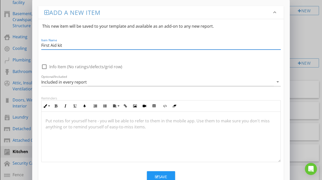
type input "First Aid kit"
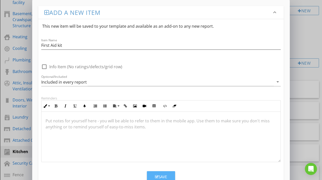
click at [168, 175] on button "Save" at bounding box center [161, 176] width 28 height 11
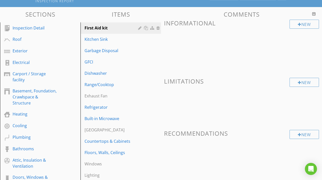
scroll to position [47, 0]
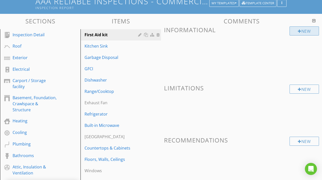
click at [297, 31] on div "New" at bounding box center [303, 30] width 29 height 9
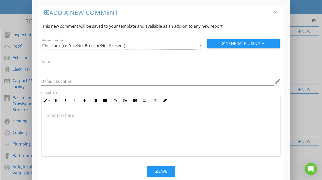
click at [100, 59] on input "text" at bounding box center [160, 62] width 239 height 8
type input "Stocked and accessible"
click at [156, 171] on icon "button" at bounding box center [157, 171] width 4 height 4
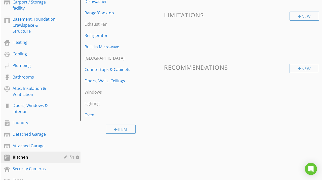
scroll to position [0, 0]
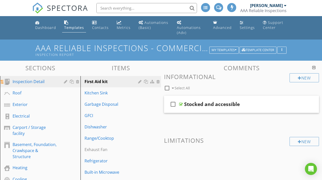
click at [39, 82] on div "Inspection Detail" at bounding box center [35, 81] width 44 height 6
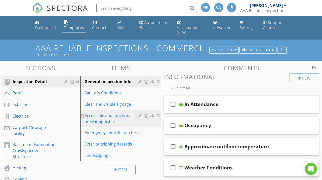
click at [123, 115] on div "Accessible and functional fire extinguishers" at bounding box center [111, 118] width 55 height 12
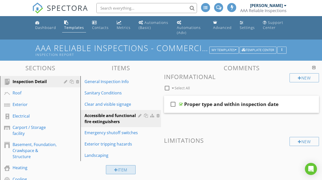
click at [121, 168] on div "Item" at bounding box center [121, 169] width 30 height 9
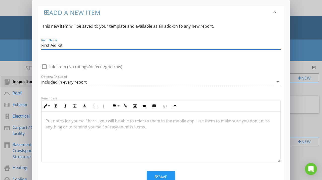
type input "First Aid Kit"
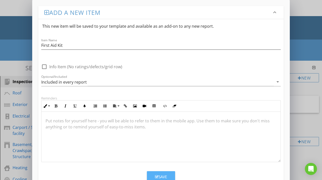
click at [162, 172] on button "Save" at bounding box center [161, 176] width 28 height 11
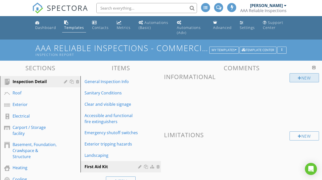
click at [296, 77] on div "New" at bounding box center [303, 77] width 29 height 9
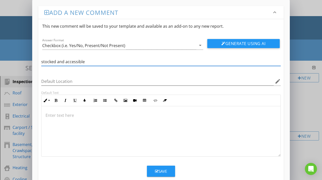
type input "stocked and accessible"
click at [160, 169] on div "Save" at bounding box center [161, 171] width 12 height 6
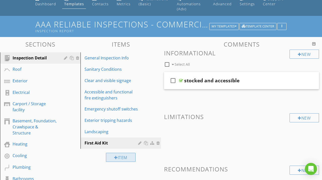
scroll to position [52, 0]
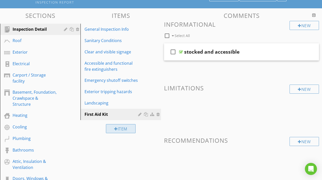
click at [123, 127] on div "Item" at bounding box center [121, 128] width 30 height 9
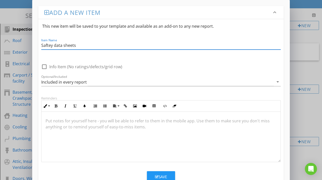
type input "Saftey data sheets"
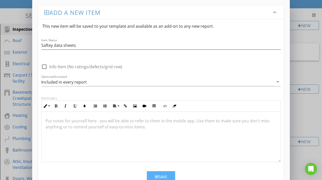
click at [162, 174] on div "Save" at bounding box center [161, 177] width 12 height 6
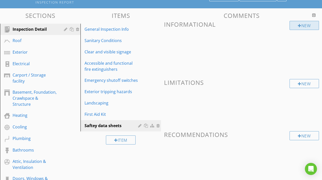
click at [298, 26] on div at bounding box center [299, 26] width 4 height 4
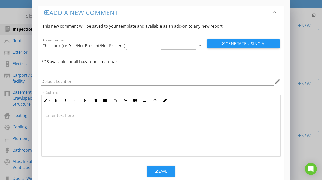
type input "SDS available for all hazardous materials"
click at [169, 167] on button "Save" at bounding box center [161, 170] width 28 height 11
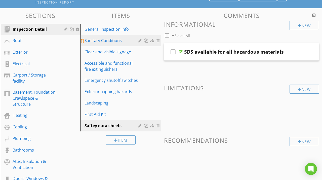
click at [110, 40] on div "Sanitary Conditions" at bounding box center [111, 40] width 55 height 6
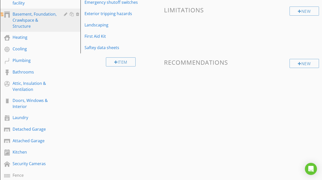
scroll to position [183, 0]
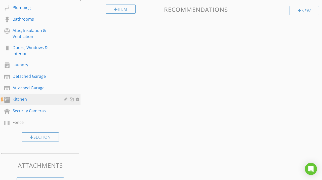
click at [40, 97] on div "Kitchen" at bounding box center [44, 99] width 63 height 7
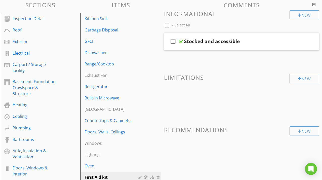
scroll to position [66, 0]
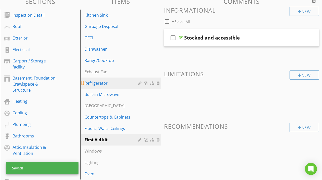
click at [90, 83] on div "Refrigerator" at bounding box center [111, 83] width 55 height 6
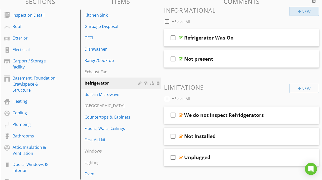
click at [304, 12] on div "New" at bounding box center [303, 11] width 29 height 9
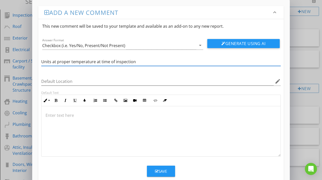
type input "Units at proper temperature at time of inspection"
click at [165, 170] on div "Save" at bounding box center [161, 171] width 12 height 6
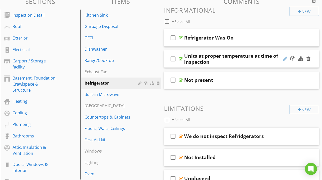
click at [284, 60] on div at bounding box center [285, 58] width 4 height 5
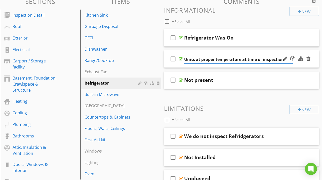
click at [184, 60] on input "Units at proper temperature at time of inspection" at bounding box center [238, 59] width 109 height 8
type input "Refridgeration units at proper temperature at time of inspection"
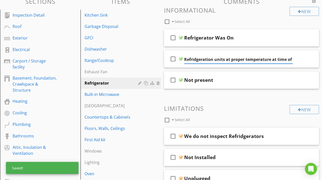
click at [255, 104] on div "New Informational check_box_outline_blank Select All check_box_outline_blank Re…" at bounding box center [241, 135] width 155 height 257
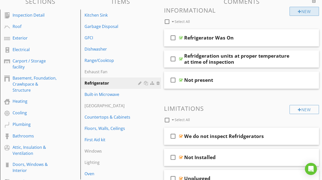
click at [305, 12] on div "New" at bounding box center [303, 11] width 29 height 9
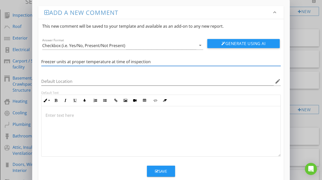
type input "Freezer units at proper temperature at time of inspection"
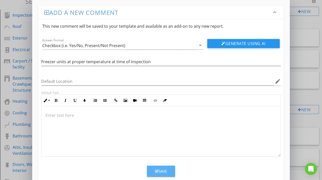
click at [165, 169] on div "Save" at bounding box center [161, 171] width 12 height 6
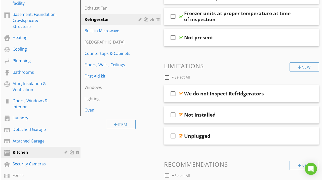
scroll to position [92, 0]
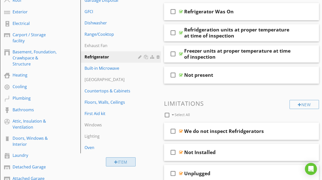
click at [124, 159] on div "Item" at bounding box center [121, 161] width 30 height 9
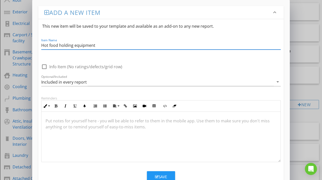
type input "Hot food holding equipment"
click at [169, 178] on button "Save" at bounding box center [161, 176] width 28 height 11
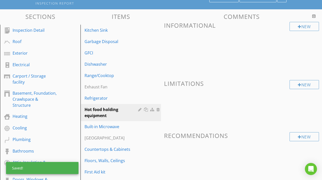
scroll to position [40, 0]
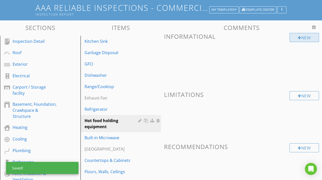
click at [299, 37] on div at bounding box center [299, 38] width 4 height 4
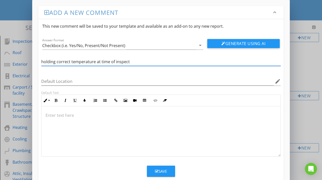
type input "holding correct temperature at time of inspection"
type input "Holding correct temperature at time of inspection"
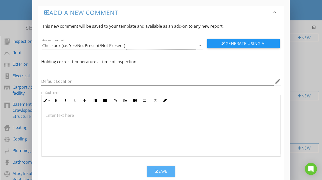
click at [170, 168] on button "Save" at bounding box center [161, 170] width 28 height 11
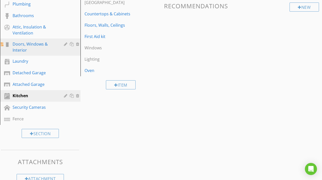
scroll to position [193, 0]
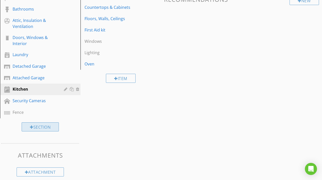
click at [46, 122] on div "Section" at bounding box center [40, 126] width 37 height 9
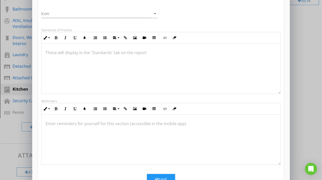
scroll to position [0, 0]
type input "Pest control"
click at [169, 176] on button "Save" at bounding box center [161, 179] width 28 height 11
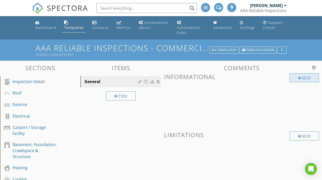
click at [303, 78] on div "New" at bounding box center [303, 77] width 29 height 9
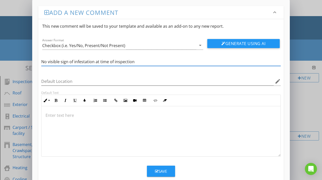
type input "No visible sign of infestation at time of inspection"
click at [158, 171] on icon "button" at bounding box center [157, 171] width 4 height 4
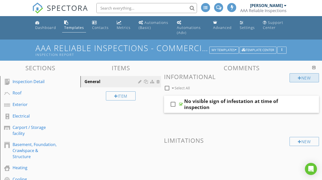
click at [307, 77] on div "New" at bounding box center [303, 77] width 29 height 9
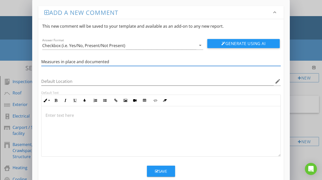
type input "Measures in place and documented"
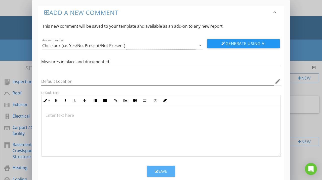
click at [170, 169] on button "Save" at bounding box center [161, 170] width 28 height 11
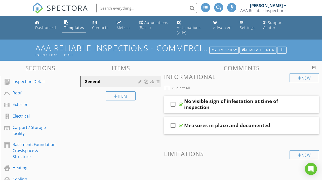
click at [36, 83] on div "Inspection Detail" at bounding box center [35, 81] width 44 height 6
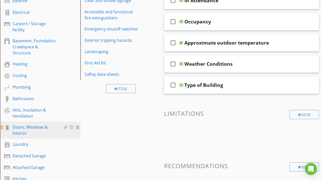
scroll to position [104, 0]
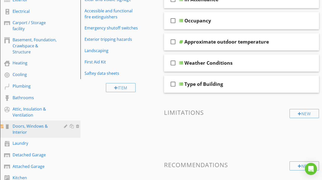
click at [45, 123] on div "Doors, Windows & Interior" at bounding box center [35, 129] width 44 height 12
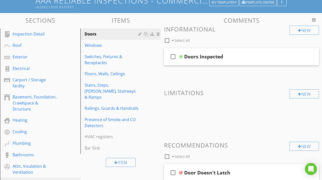
scroll to position [26, 0]
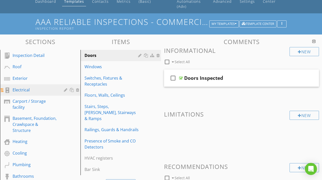
click at [37, 87] on div "Electrical" at bounding box center [35, 90] width 44 height 6
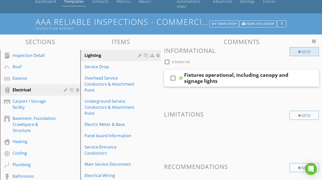
click at [304, 48] on div "New" at bounding box center [303, 51] width 29 height 9
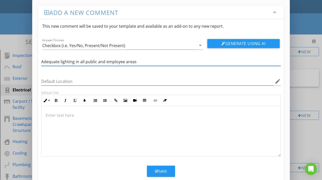
type input "Adequate lighting in all public and employee areas"
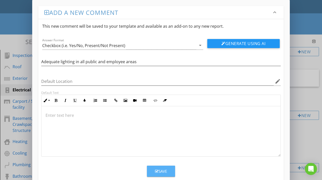
click at [169, 171] on button "Save" at bounding box center [161, 170] width 28 height 11
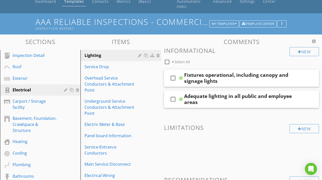
click at [164, 118] on div "New Informational check_box_outline_blank Select All check_box_outline_blank Fi…" at bounding box center [241, 129] width 155 height 165
click at [53, 58] on div "Inspection Detail" at bounding box center [35, 55] width 44 height 6
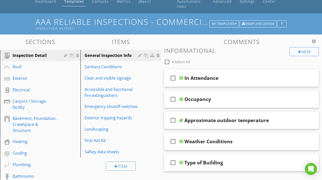
click at [164, 43] on h3 "Comments" at bounding box center [241, 41] width 155 height 7
click at [301, 26] on div "AAA Reliable Inspections - Commercial Inspection Inspection Report My Templates…" at bounding box center [161, 23] width 322 height 21
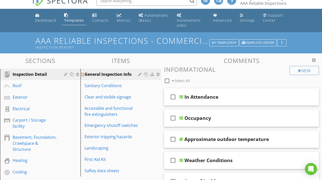
scroll to position [0, 0]
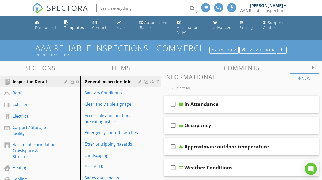
click at [51, 30] on link "Dashboard" at bounding box center [45, 25] width 25 height 14
